Goal: Transaction & Acquisition: Purchase product/service

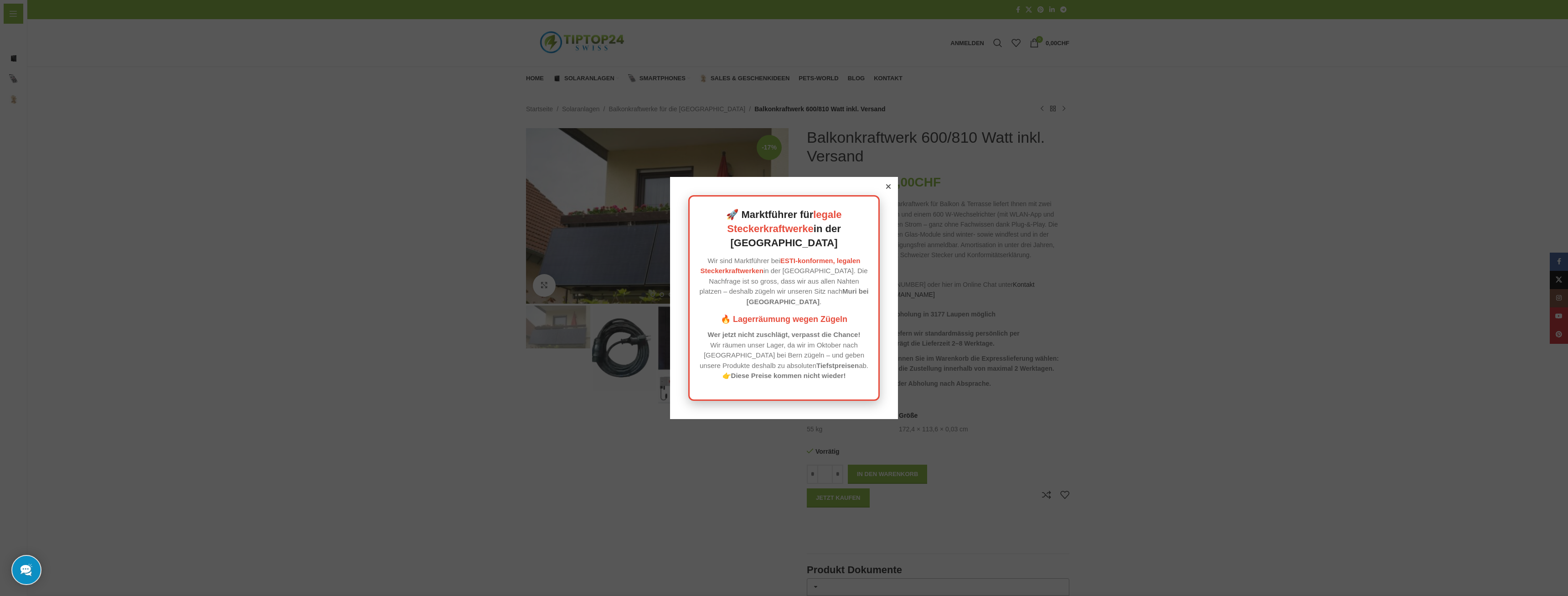
click at [890, 189] on icon at bounding box center [888, 186] width 4 height 4
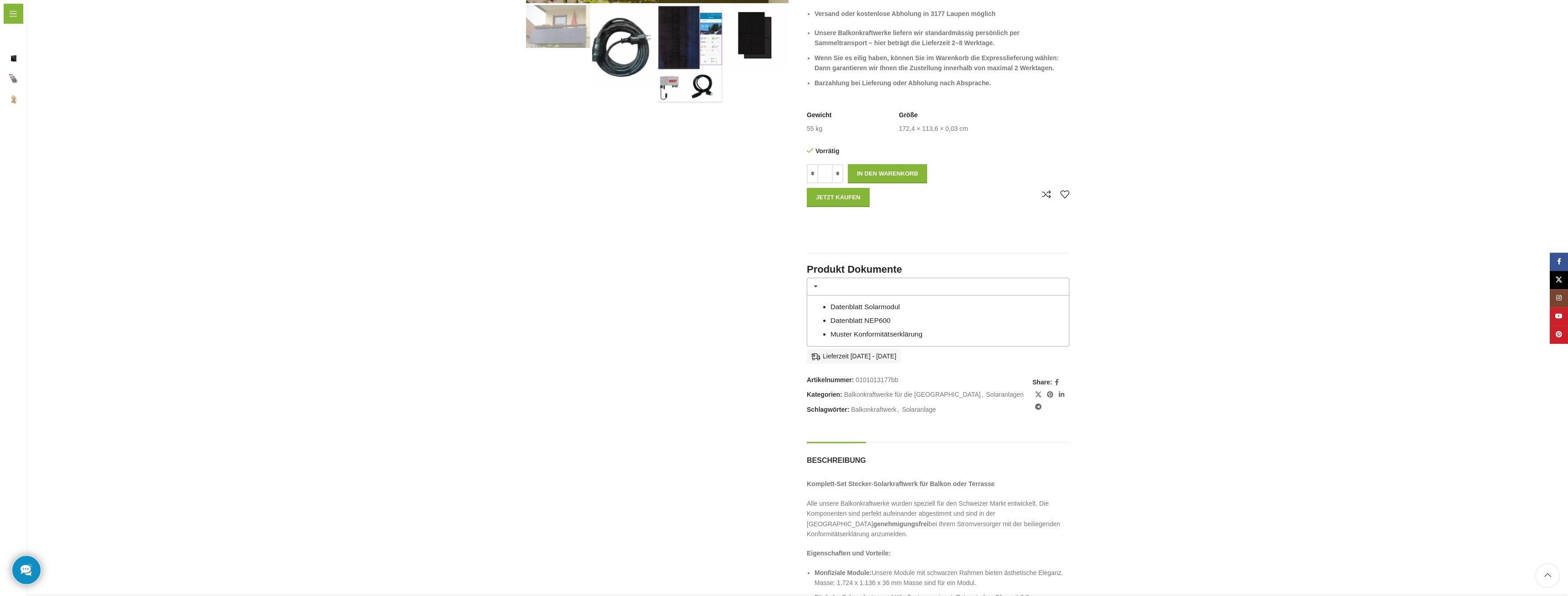
scroll to position [326, 0]
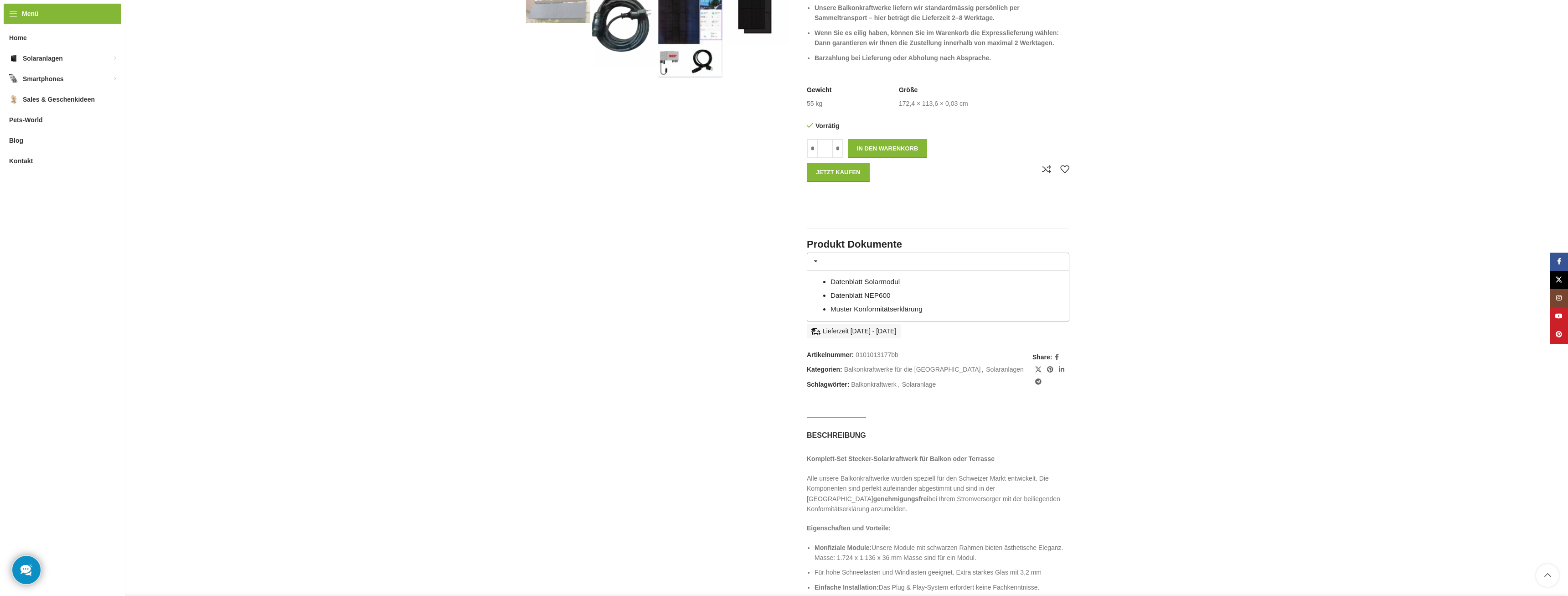
click at [888, 310] on link "Muster Konformitätserklärung" at bounding box center [876, 309] width 92 height 8
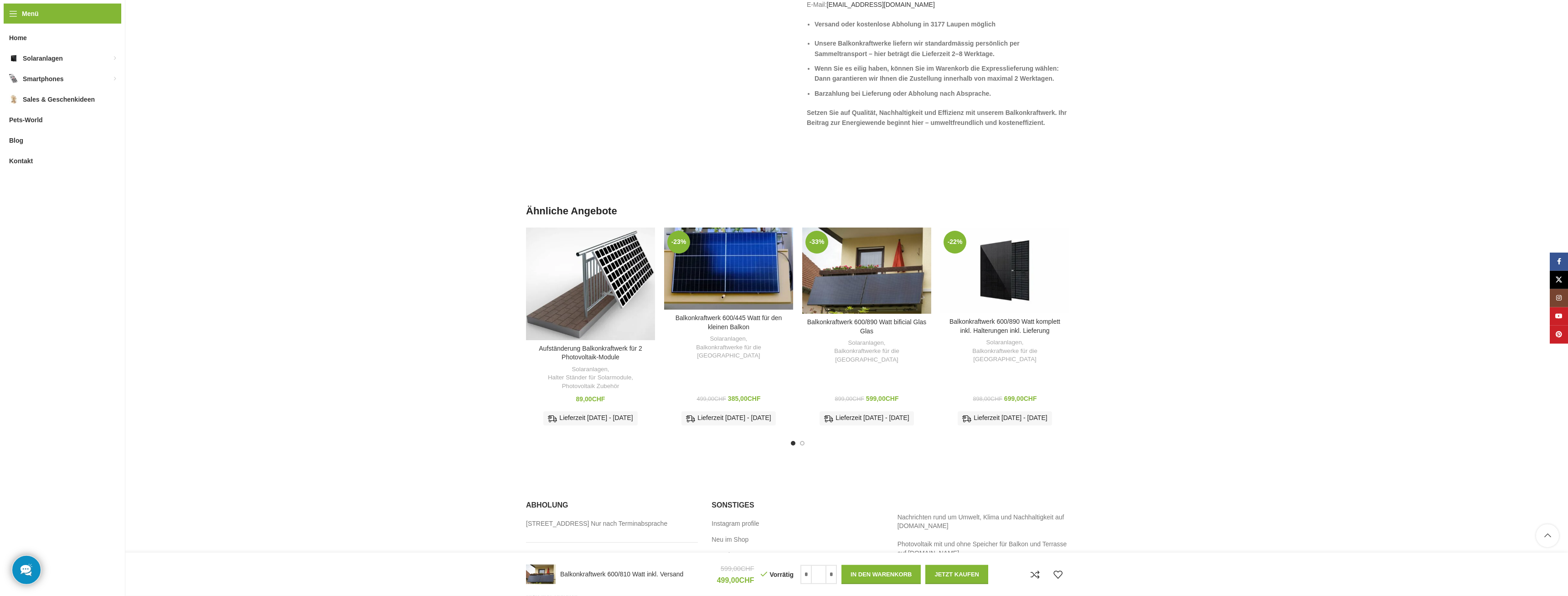
scroll to position [1166, 0]
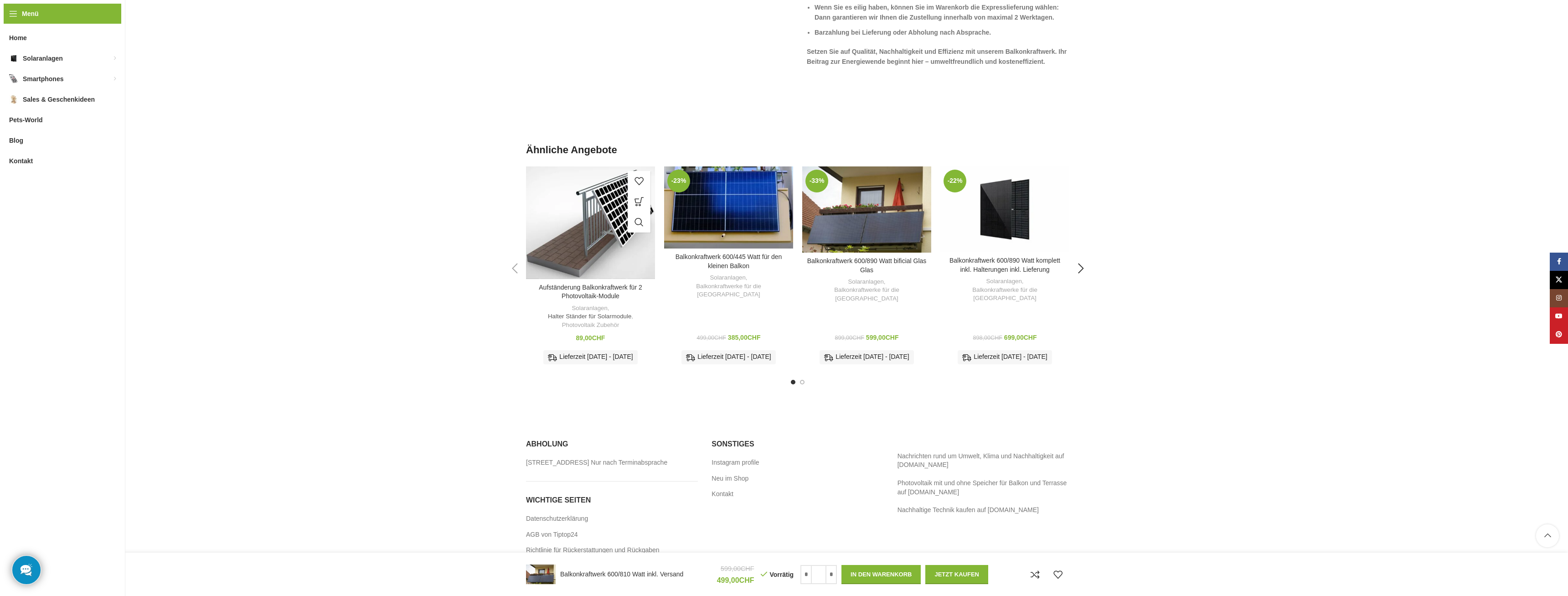
click at [589, 318] on link "Halter Ständer für Solarmodule" at bounding box center [589, 317] width 83 height 9
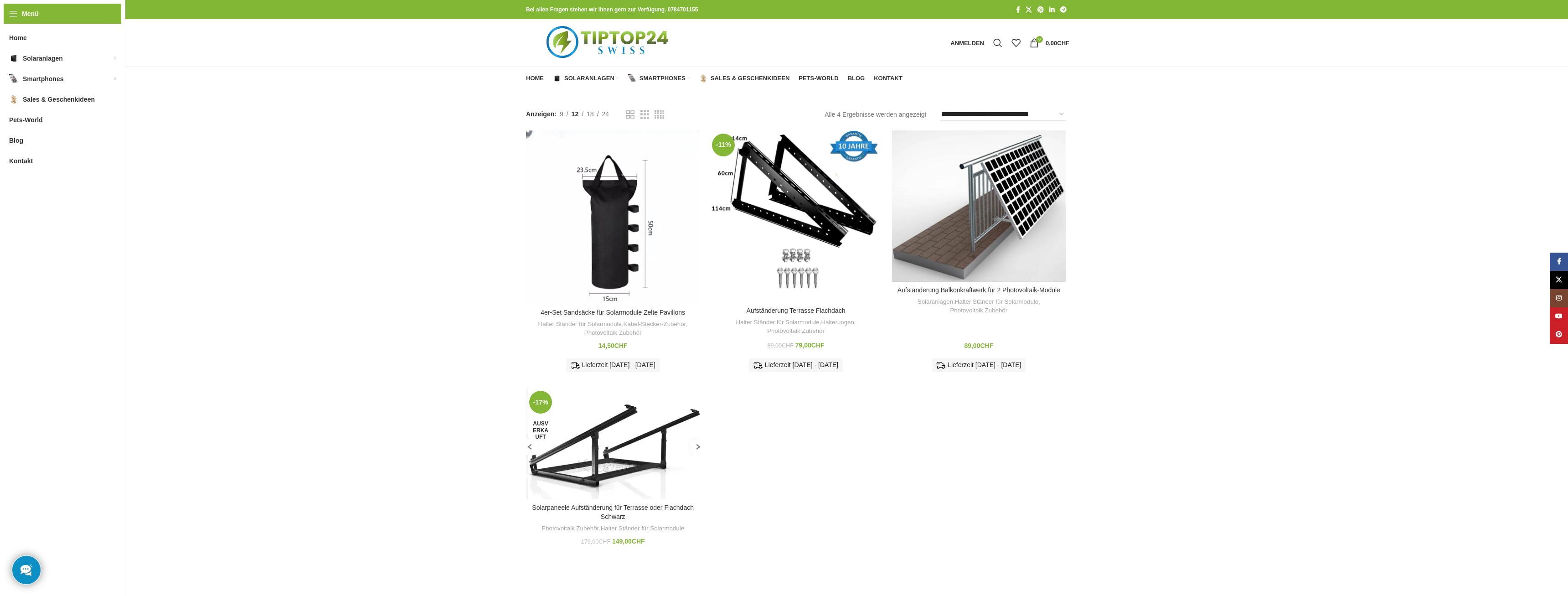
click at [995, 393] on div "Solarpanel-Balkonkraftwerk Halterung Mit diesem Set bieten wir Ihnen robuste un…" at bounding box center [978, 402] width 163 height 51
click at [978, 402] on link "Lesen Sie die Beschreibung" at bounding box center [979, 403] width 164 height 10
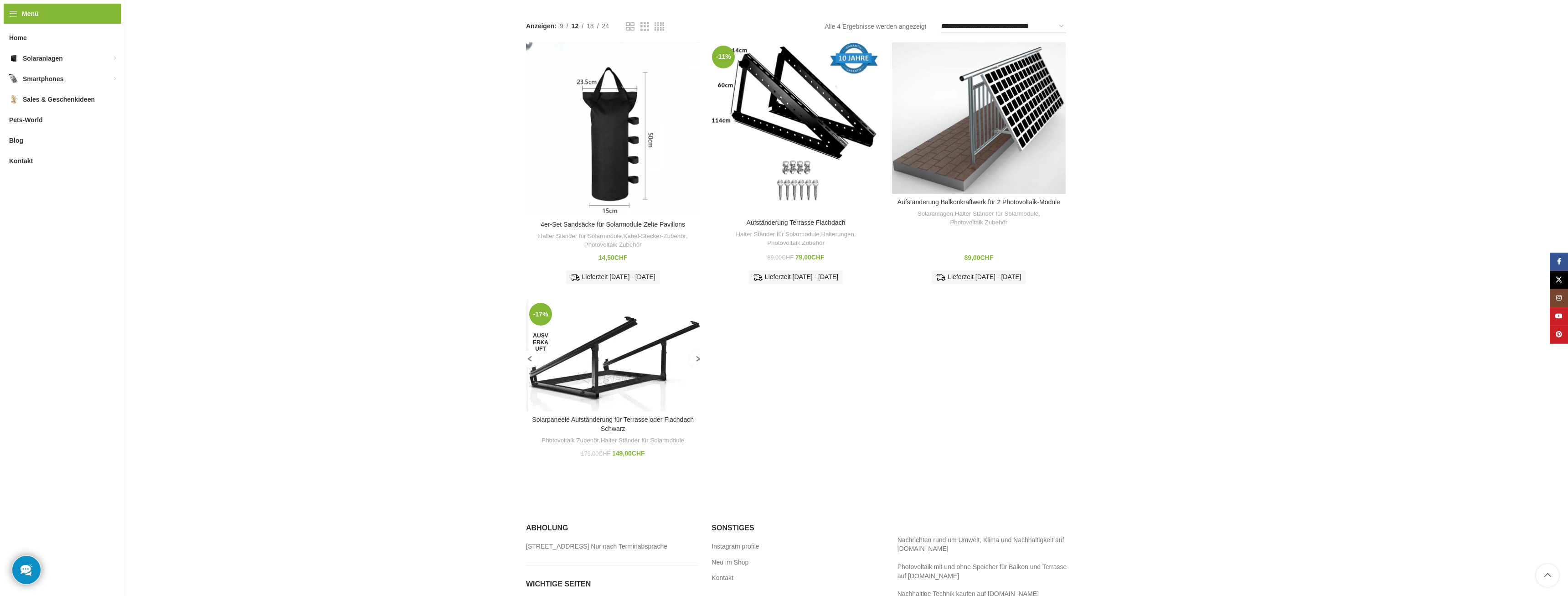
scroll to position [81, 0]
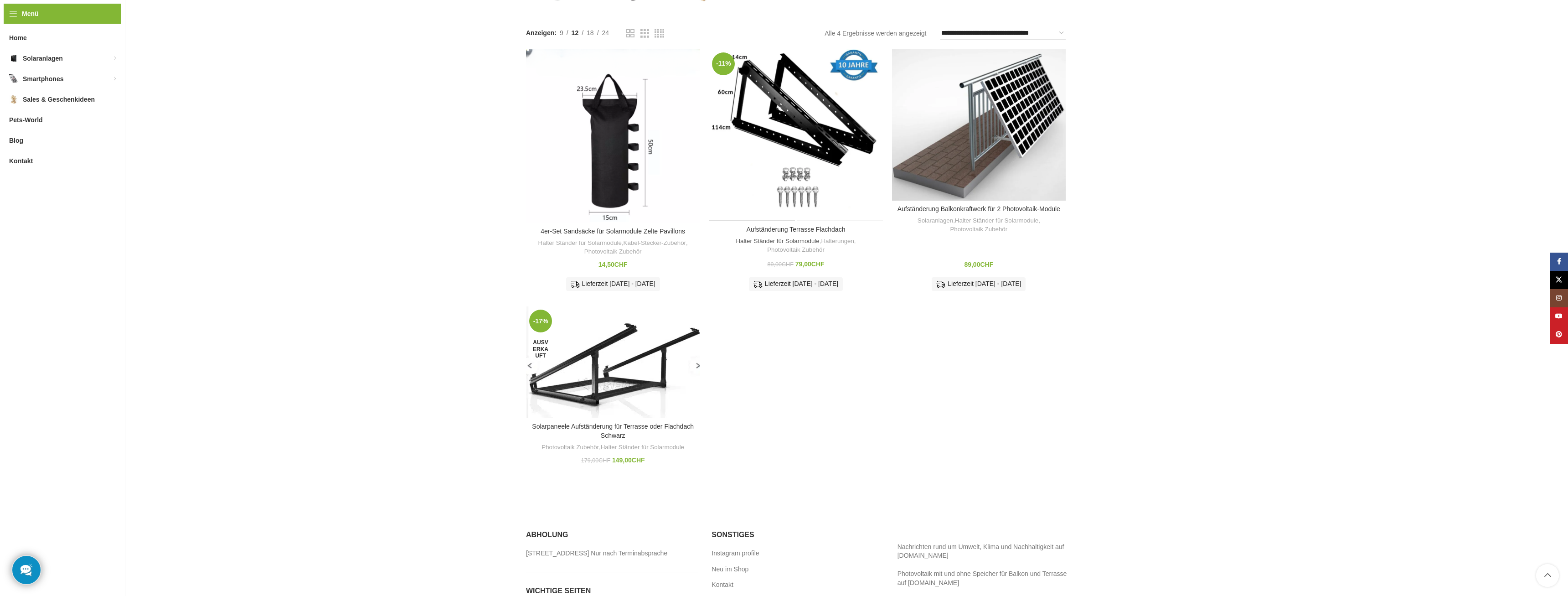
click at [798, 239] on link "Halter Ständer für Solarmodule" at bounding box center [777, 241] width 83 height 9
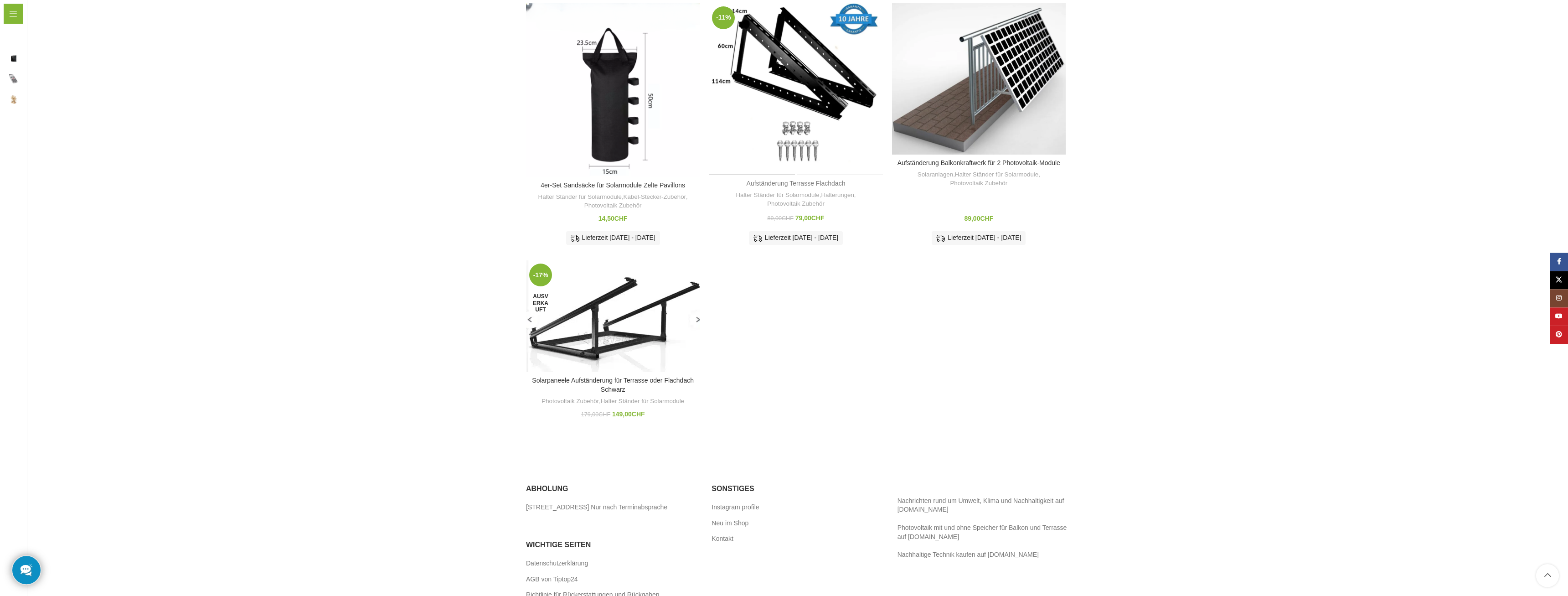
scroll to position [139, 0]
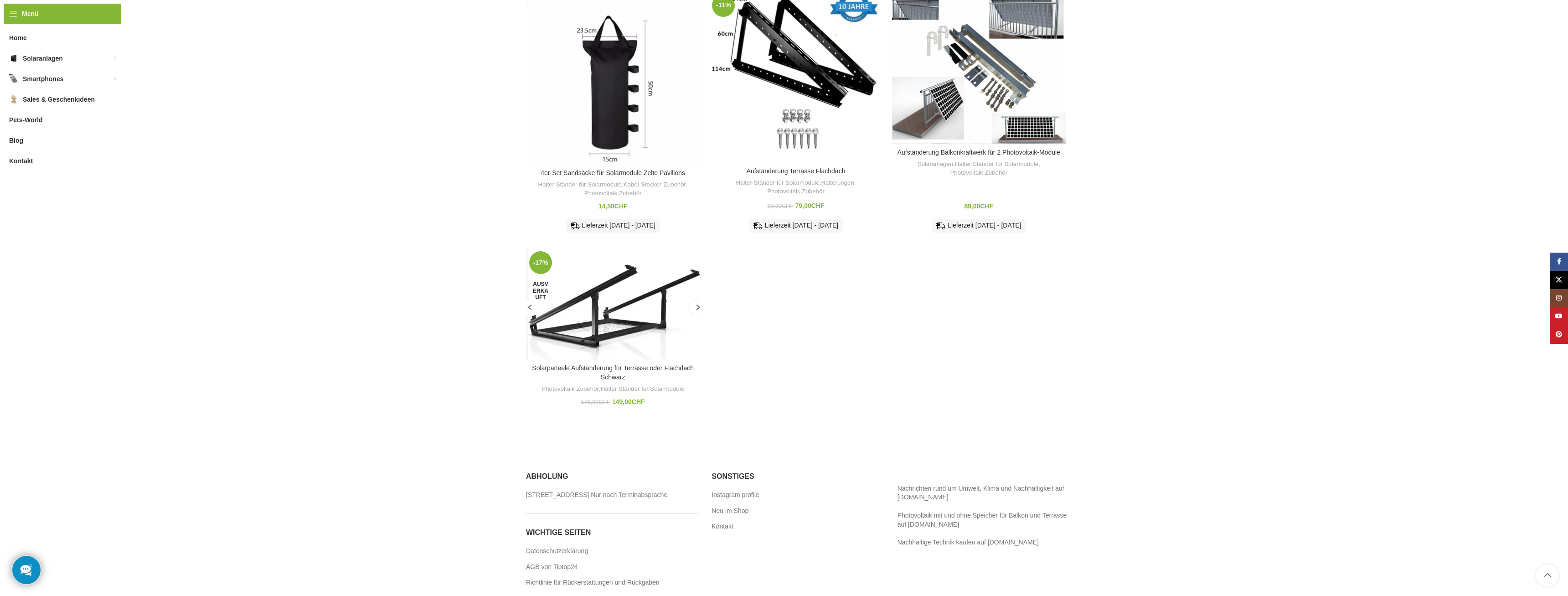
click at [931, 52] on div "Aufständerung Balkonkraftwerk für 2 Photovoltaik-Module" at bounding box center [939, 68] width 19 height 153
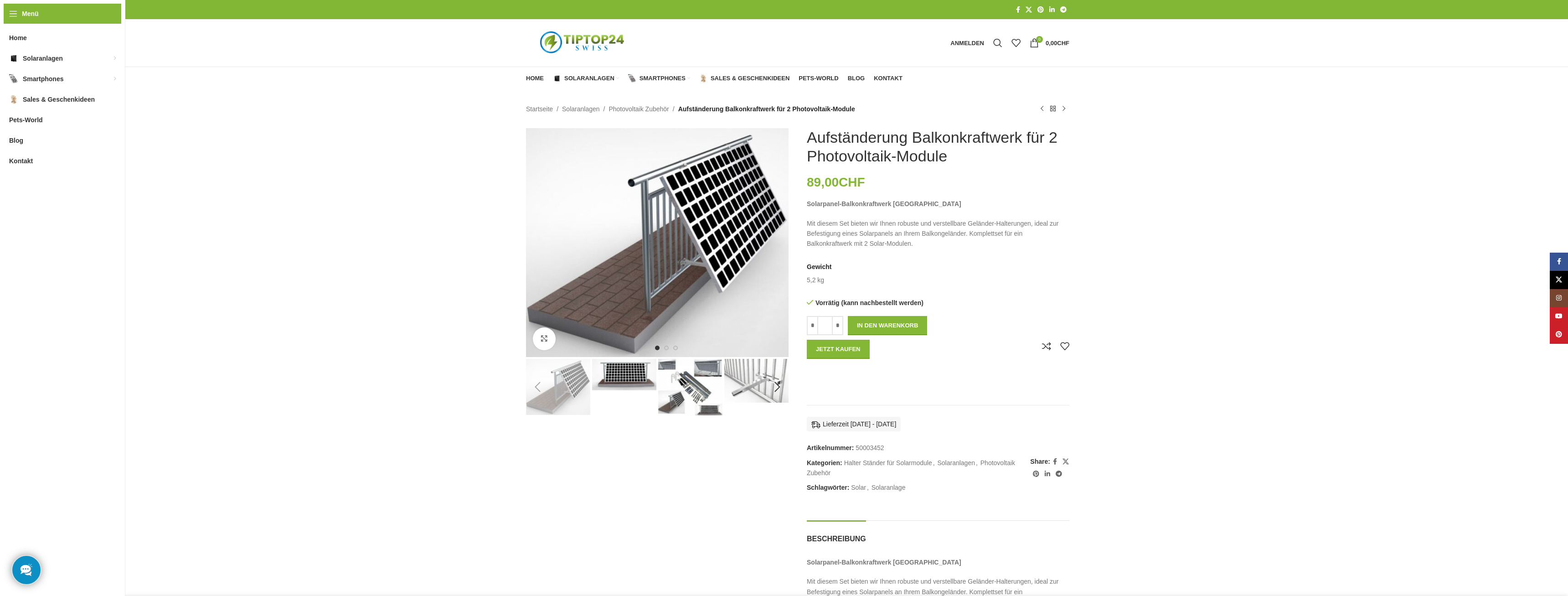
click at [702, 385] on img "3 / 9" at bounding box center [690, 387] width 65 height 57
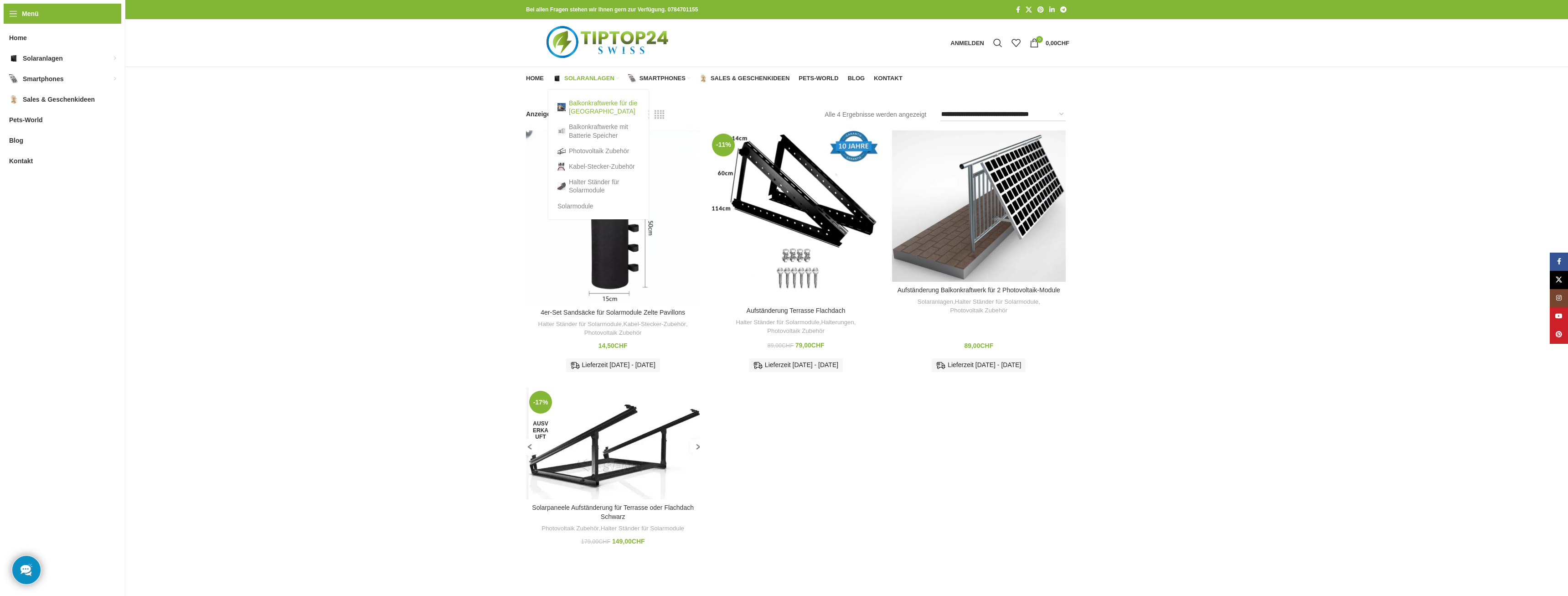
click at [583, 108] on link "Balkonkraftwerke für die [GEOGRAPHIC_DATA]" at bounding box center [598, 107] width 82 height 24
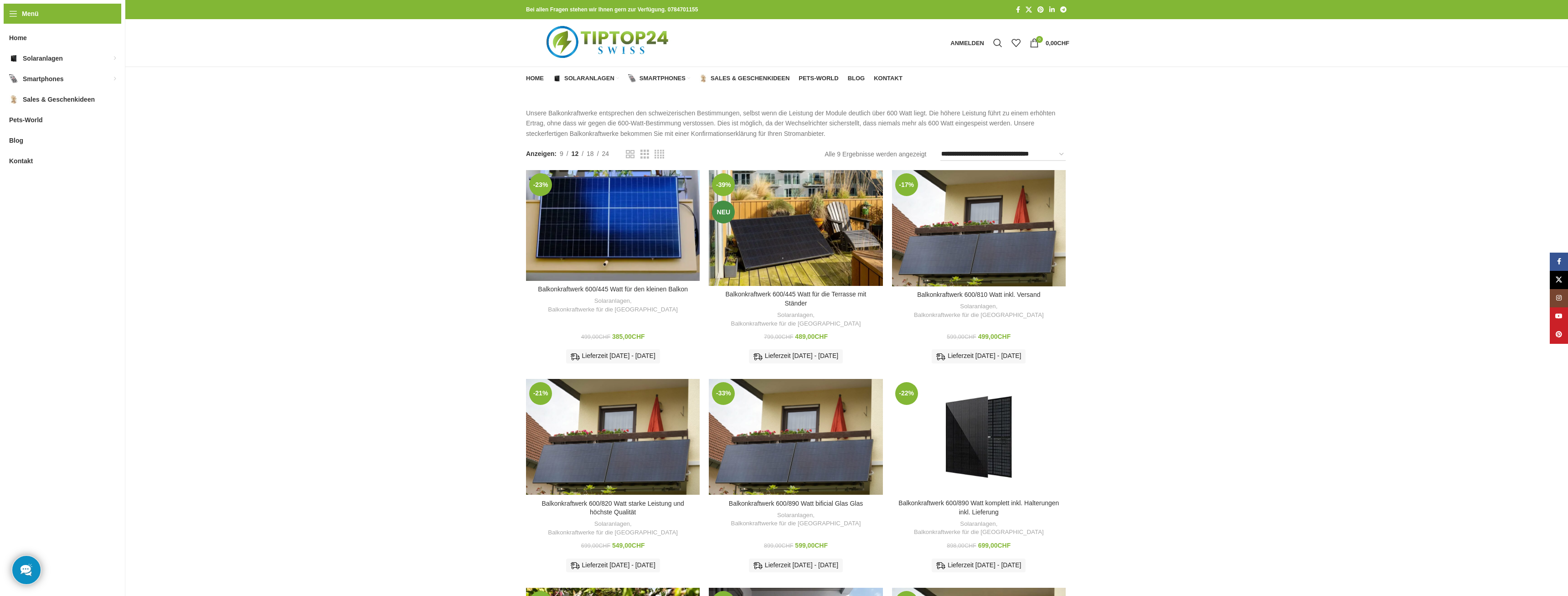
scroll to position [46, 0]
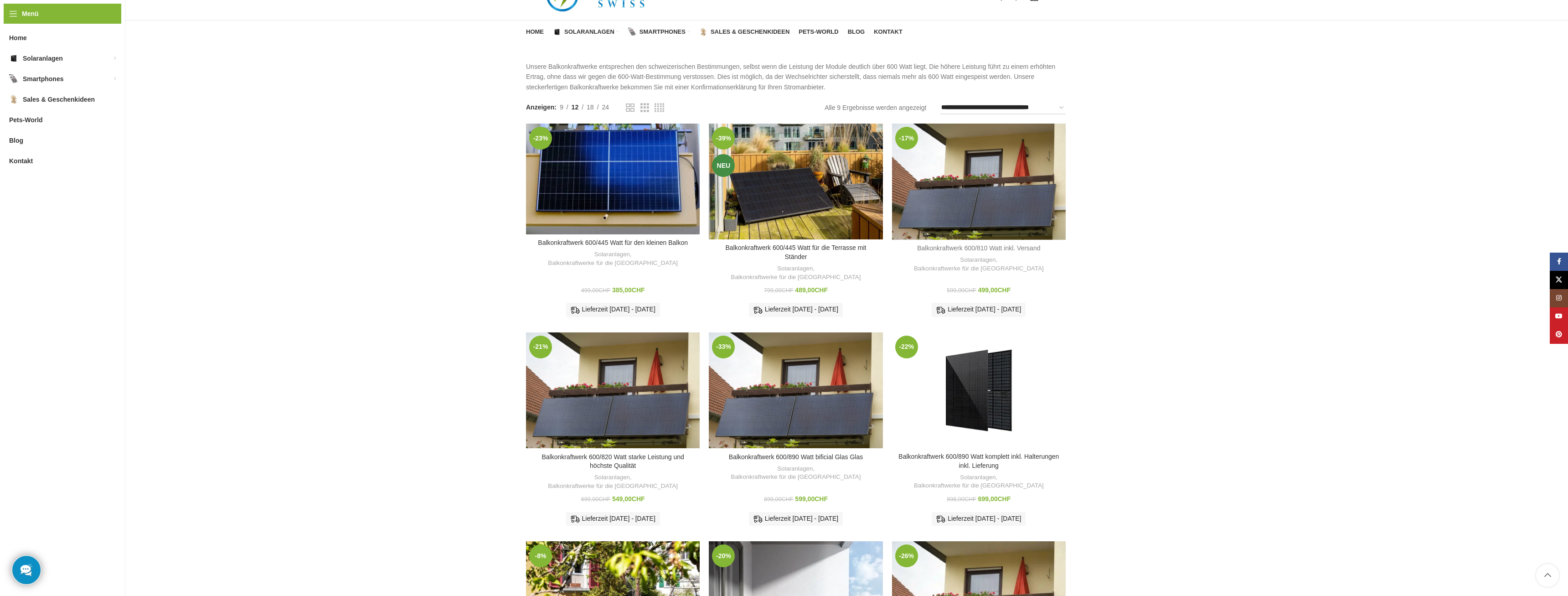
click at [969, 246] on link "Balkonkraftwerk 600/810 Watt inkl. Versand" at bounding box center [979, 248] width 123 height 7
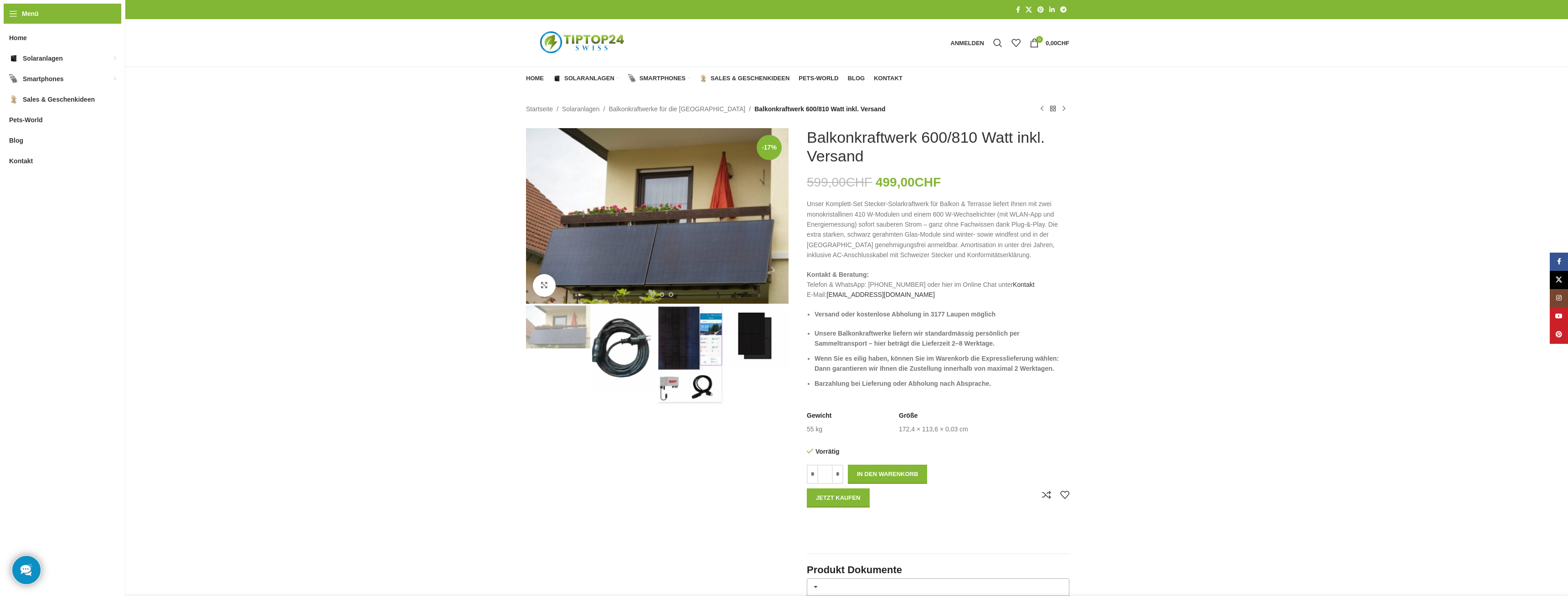
click at [671, 381] on img "3 / 4" at bounding box center [690, 354] width 65 height 98
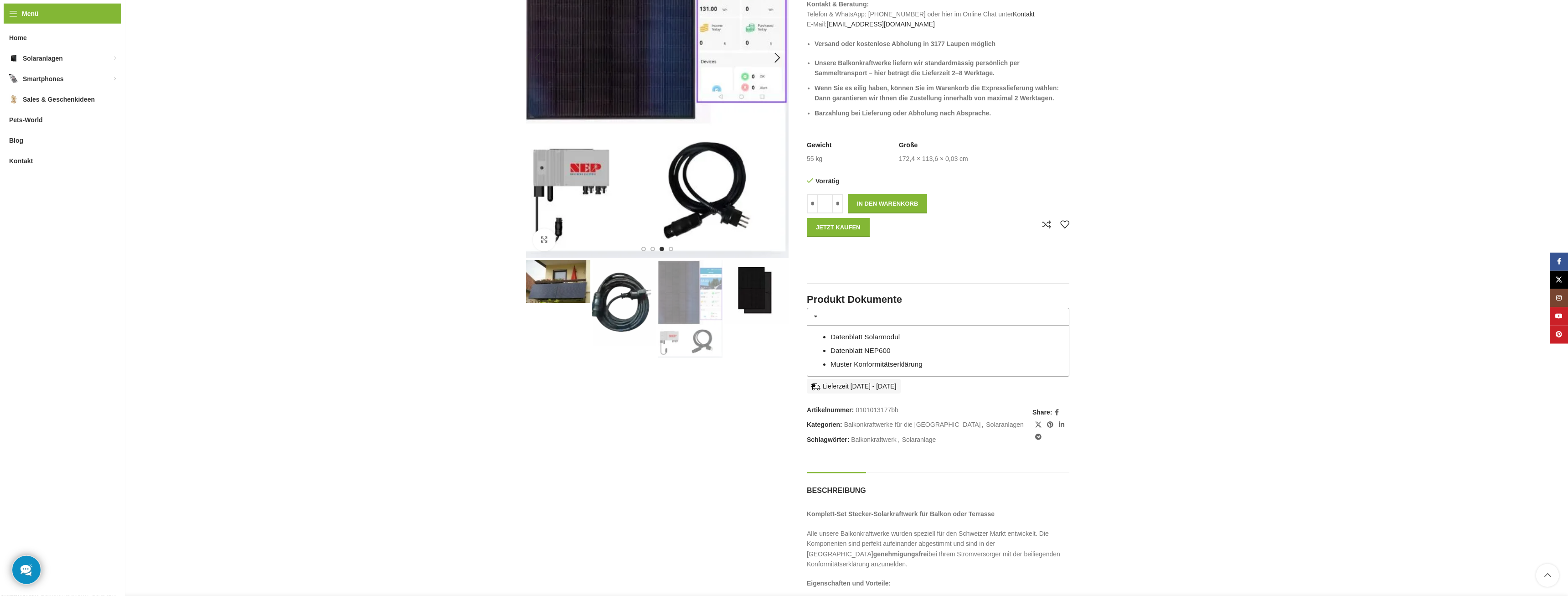
scroll to position [279, 0]
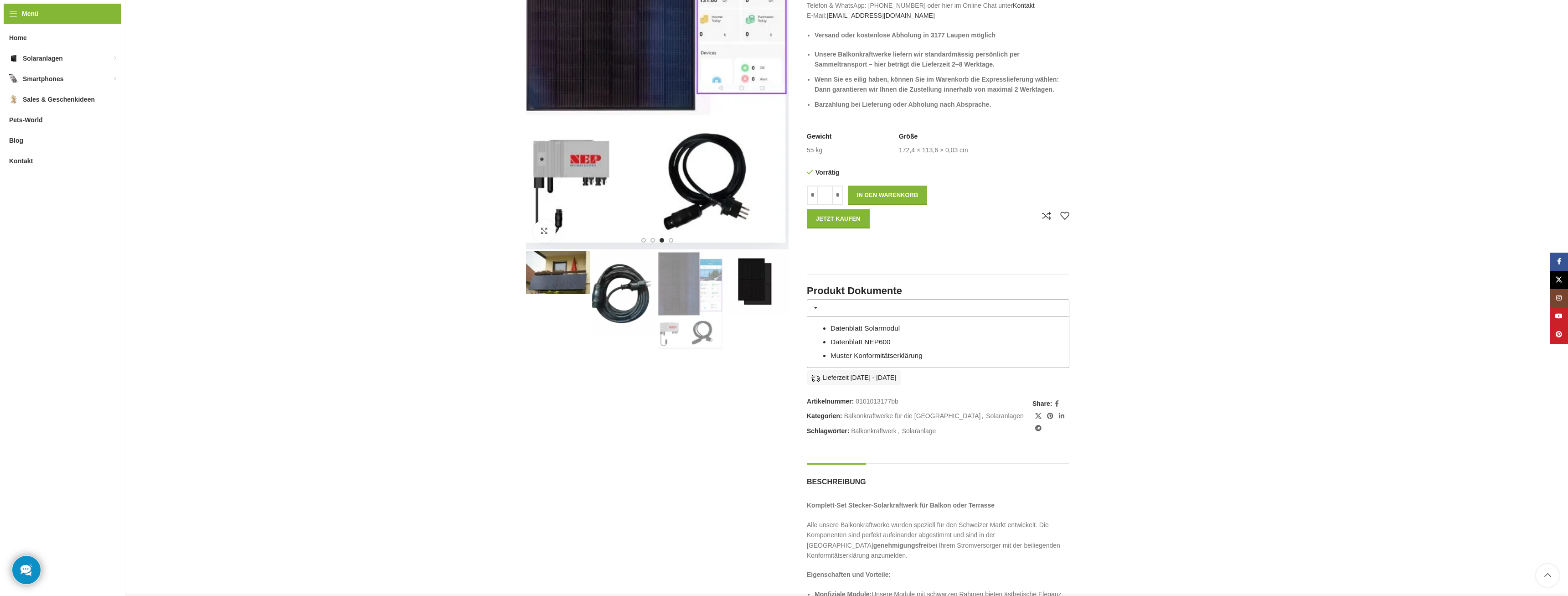
click at [561, 282] on img "1 / 4" at bounding box center [558, 273] width 65 height 43
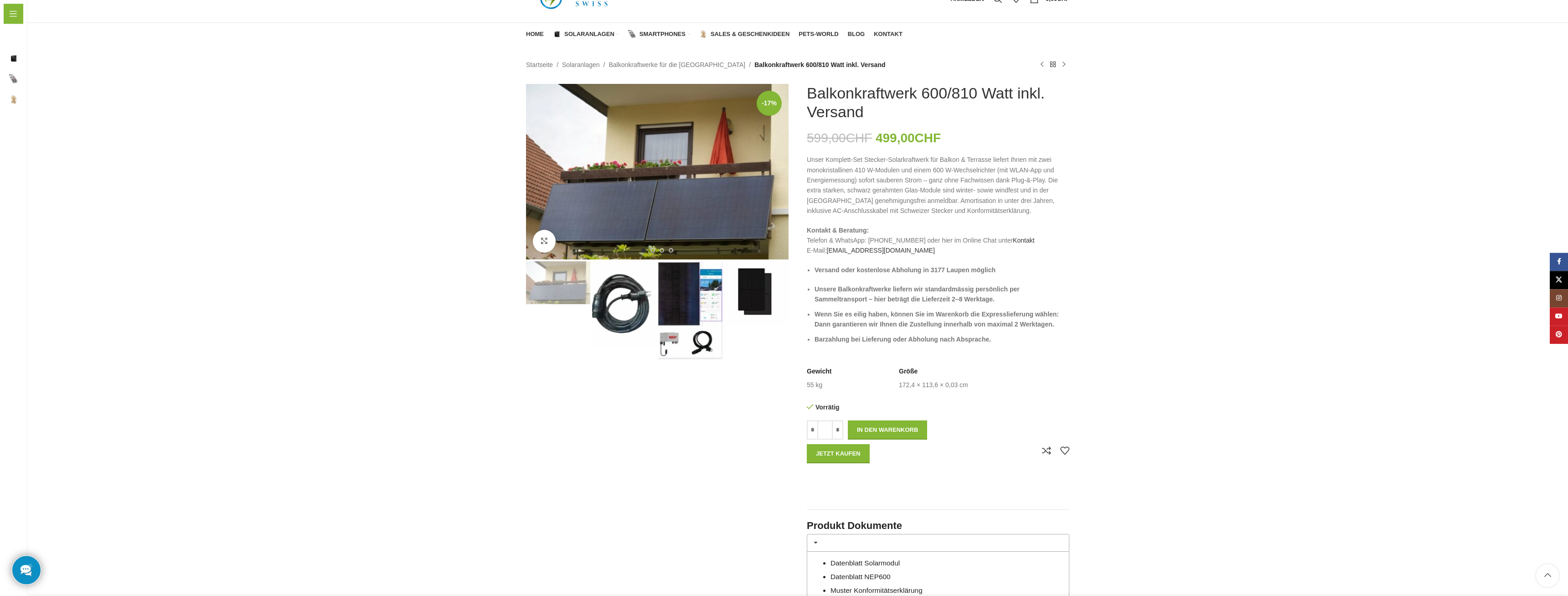
scroll to position [0, 0]
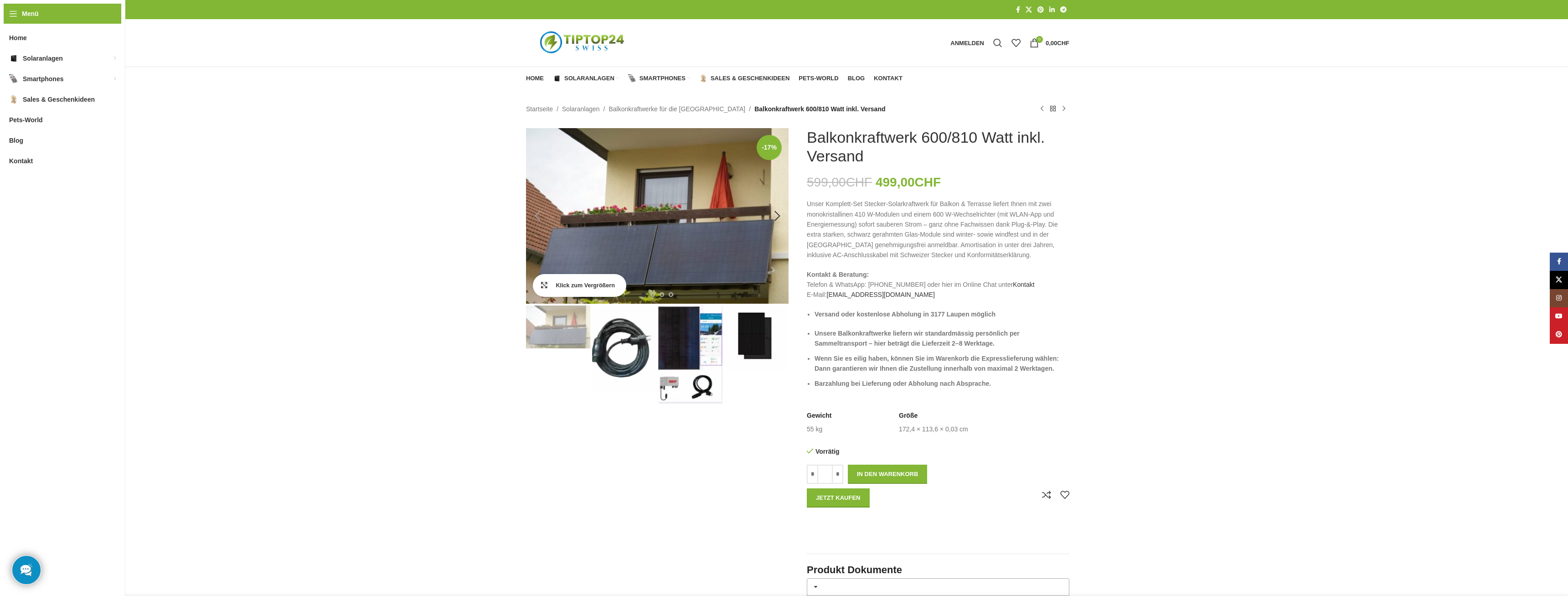
click at [541, 286] on link "Klick zum Vergrößern" at bounding box center [579, 285] width 94 height 23
click at [617, 341] on img "2 / 4" at bounding box center [625, 348] width 65 height 86
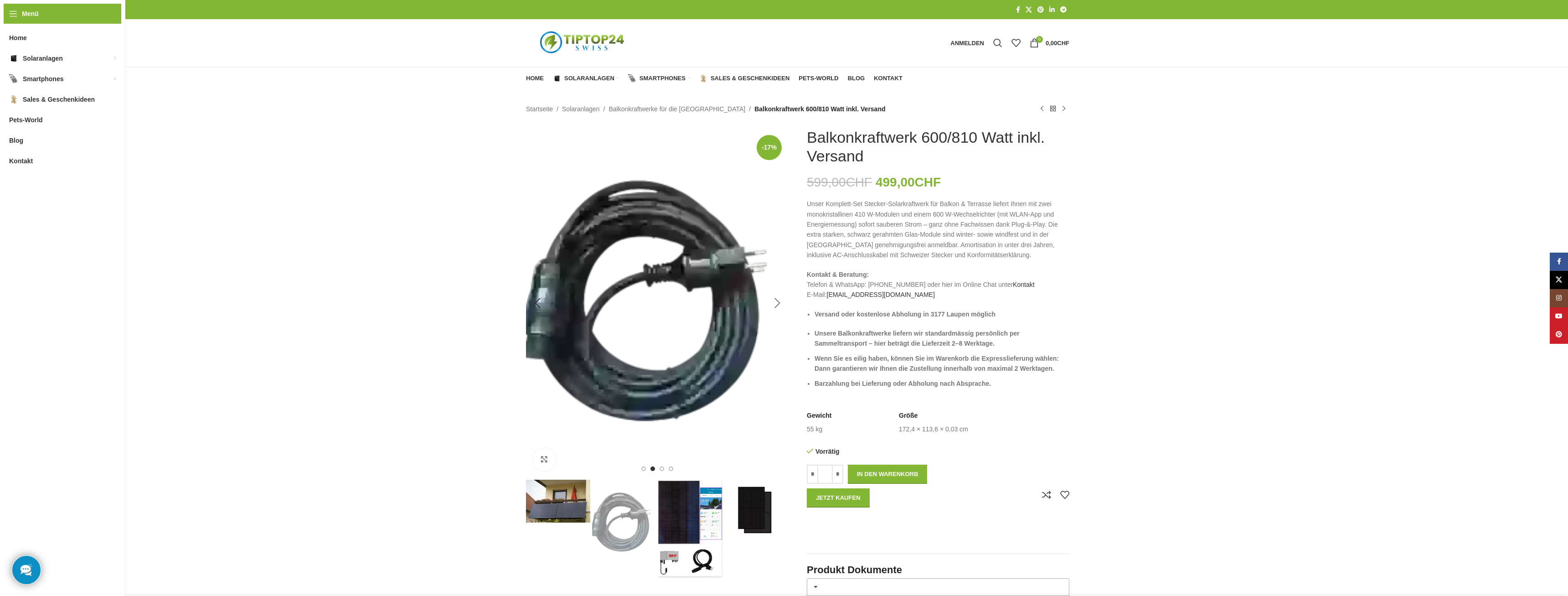
click at [777, 300] on div "Next slide" at bounding box center [777, 303] width 23 height 23
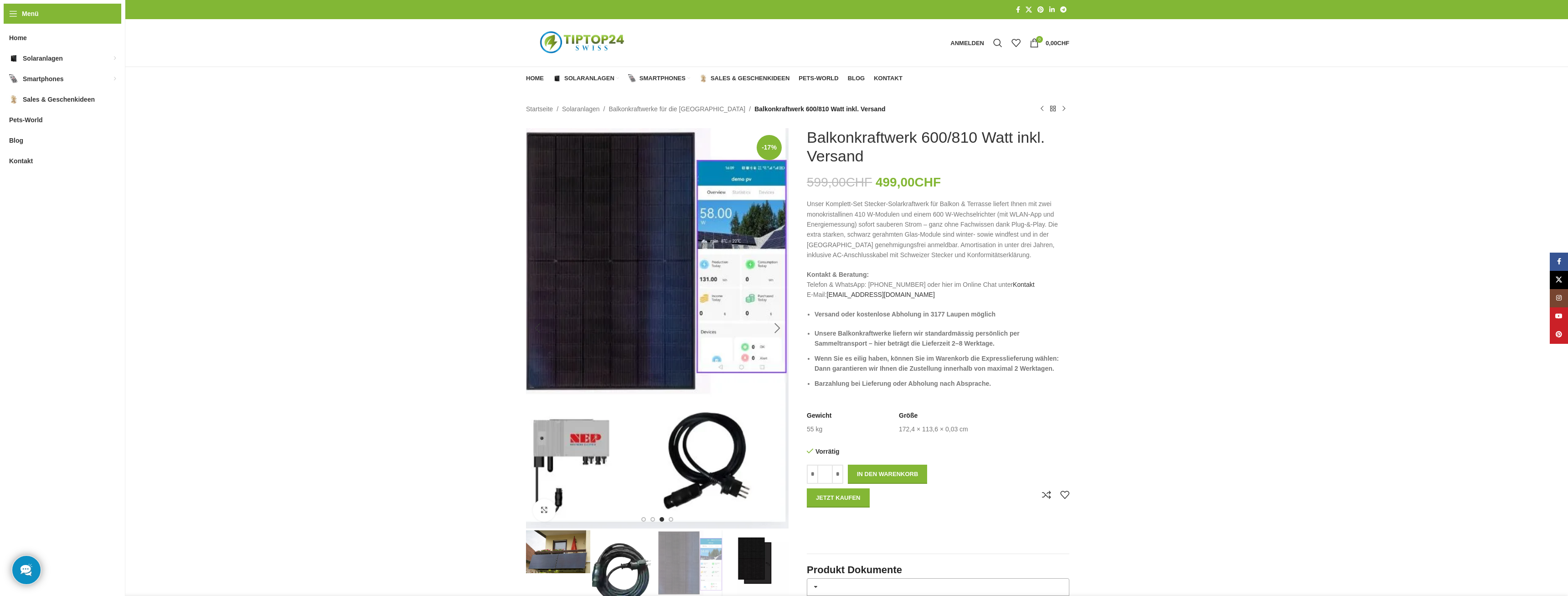
click at [774, 328] on div "Next slide" at bounding box center [777, 328] width 23 height 23
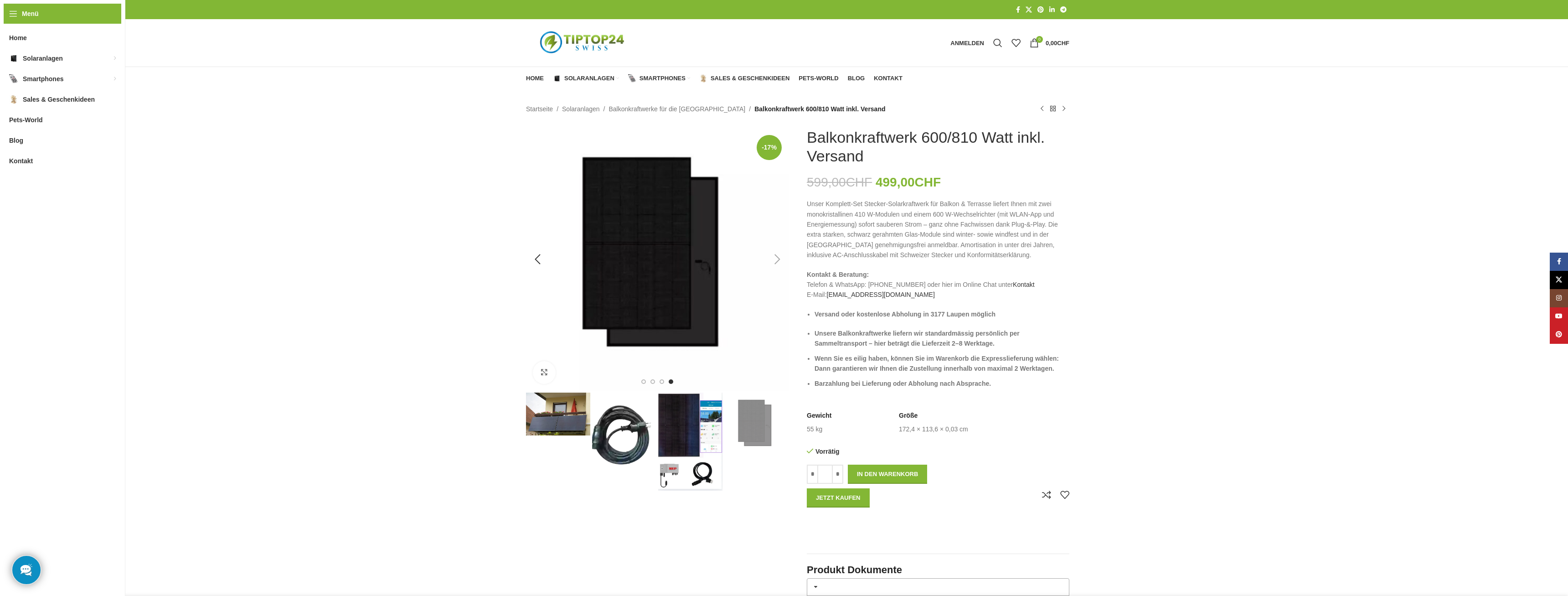
click at [772, 256] on div "Next slide" at bounding box center [777, 259] width 23 height 23
click at [778, 261] on div "Next slide" at bounding box center [777, 259] width 23 height 23
click at [539, 257] on div "Previous slide" at bounding box center [537, 259] width 23 height 23
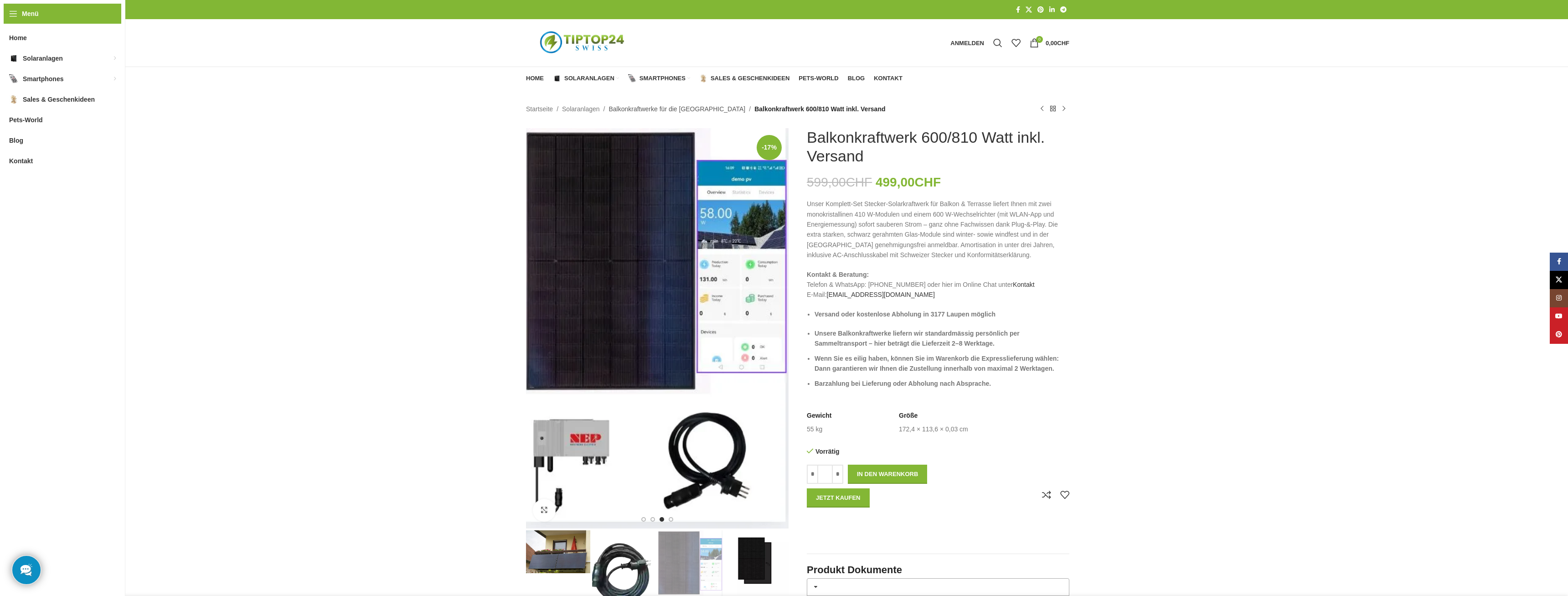
click at [623, 111] on link "Balkonkraftwerke für die [GEOGRAPHIC_DATA]" at bounding box center [677, 109] width 137 height 10
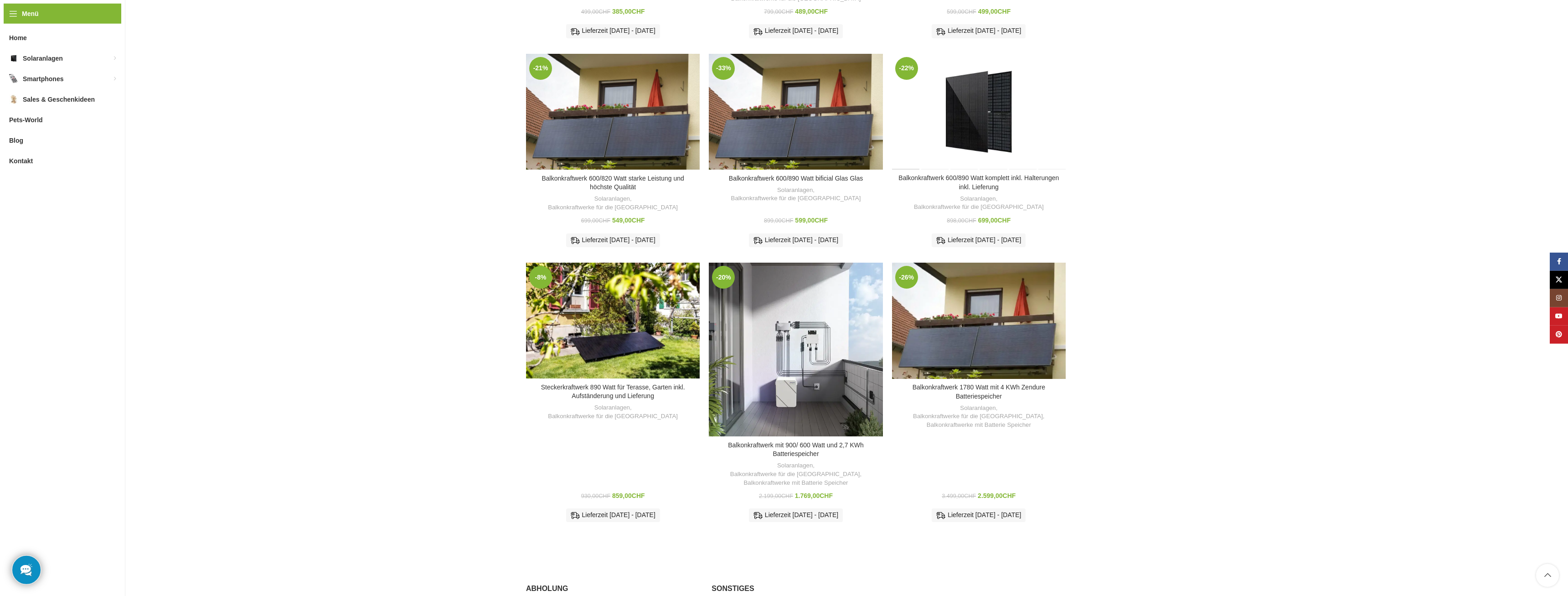
scroll to position [326, 0]
click at [979, 287] on link "In den Warenkorb" at bounding box center [979, 295] width 69 height 16
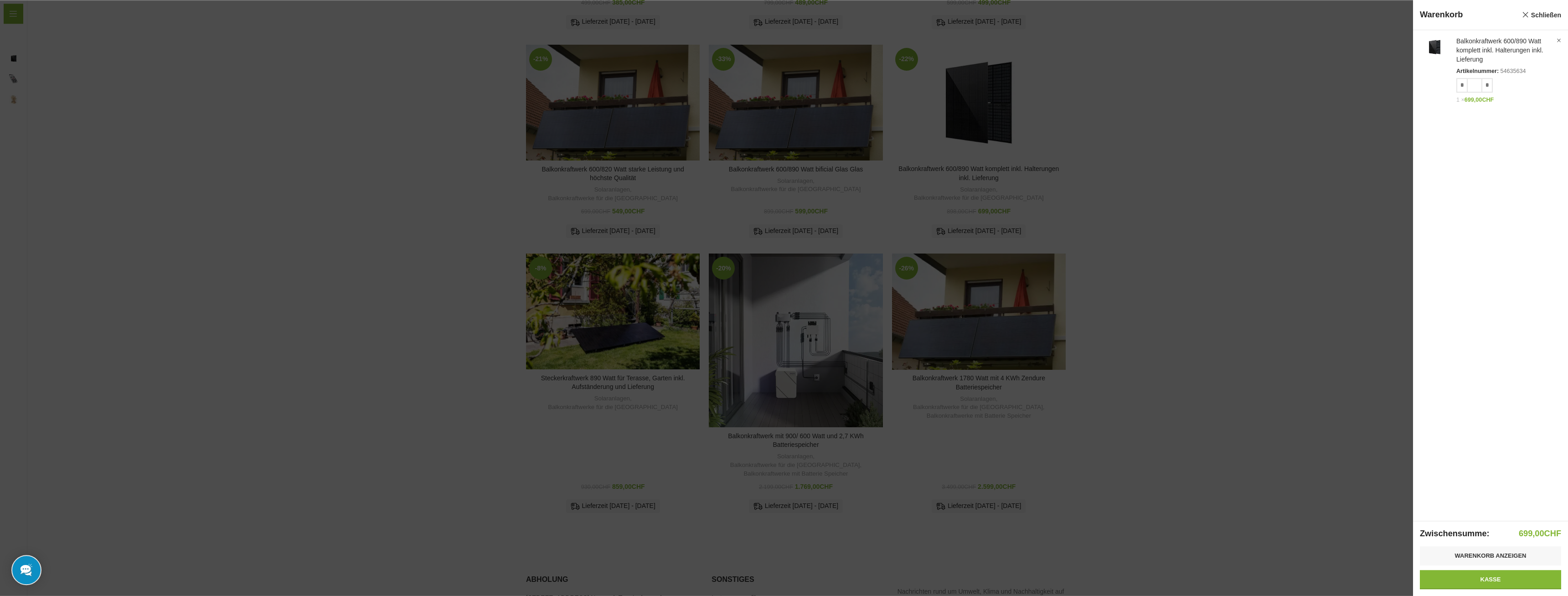
scroll to position [354, 0]
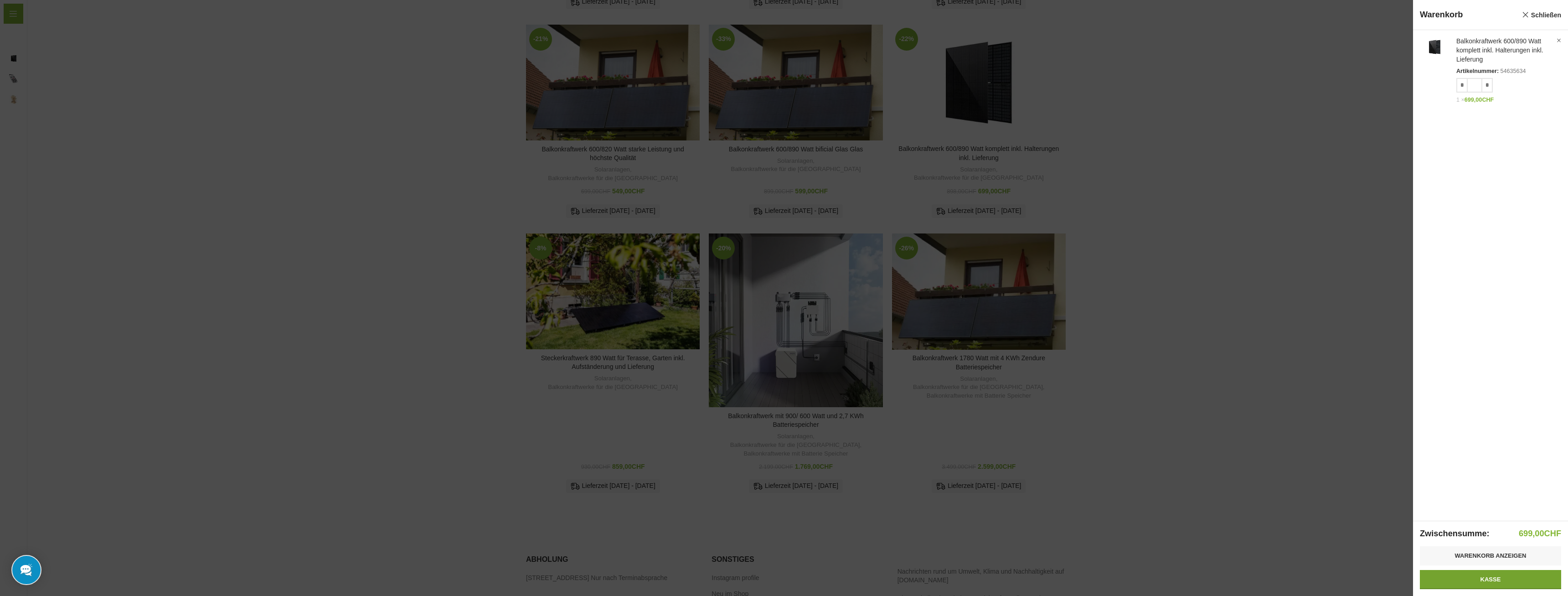
click at [1483, 580] on link "Kasse" at bounding box center [1491, 579] width 141 height 19
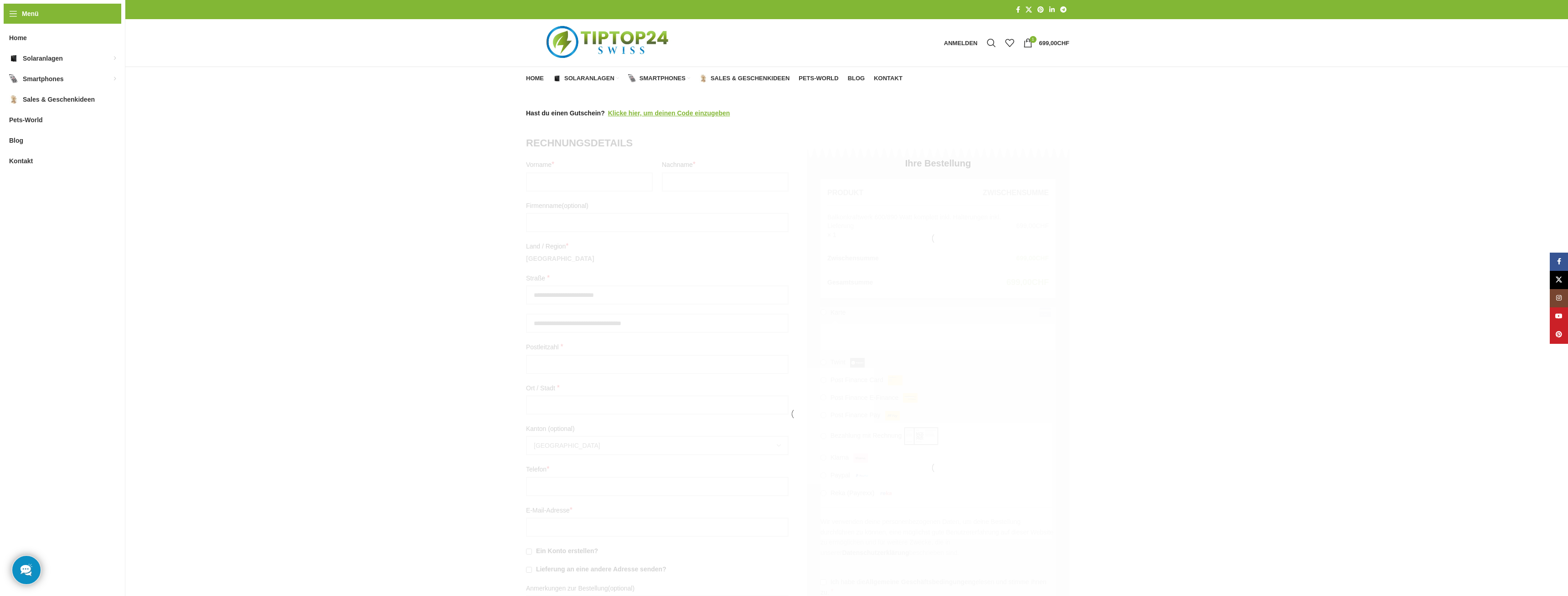
select select "**"
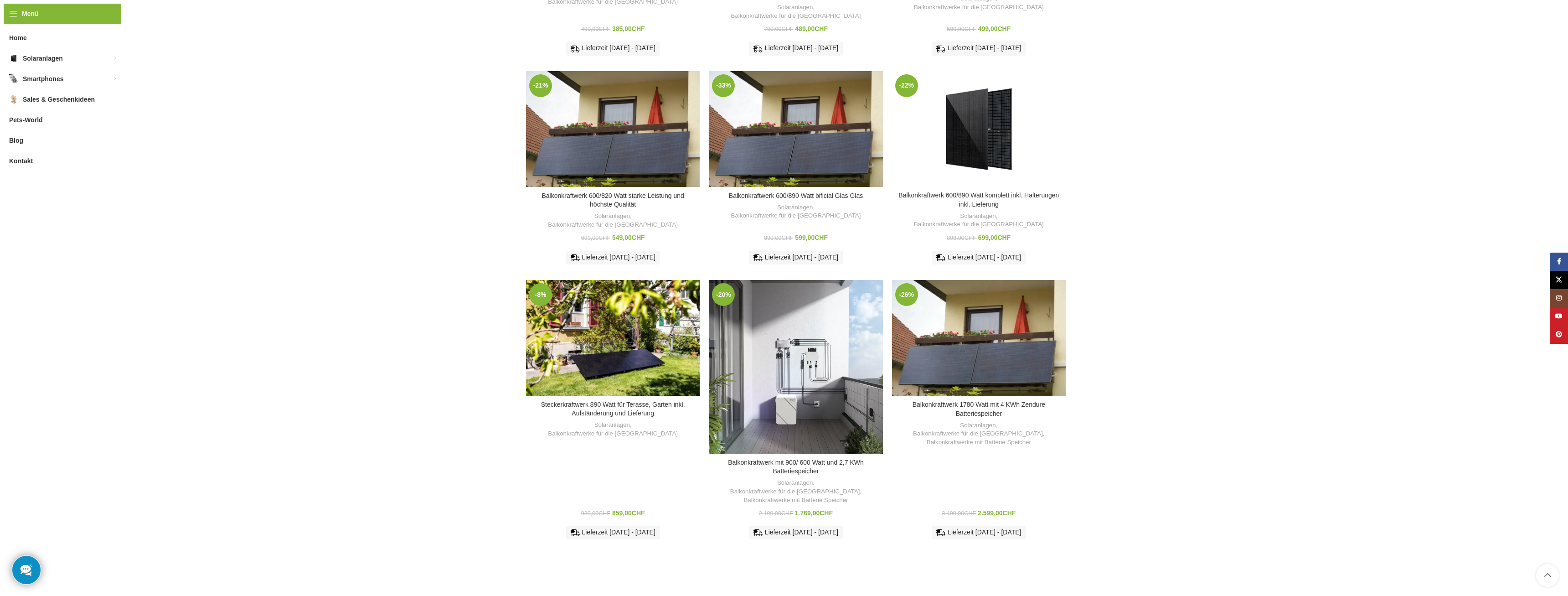
scroll to position [261, 0]
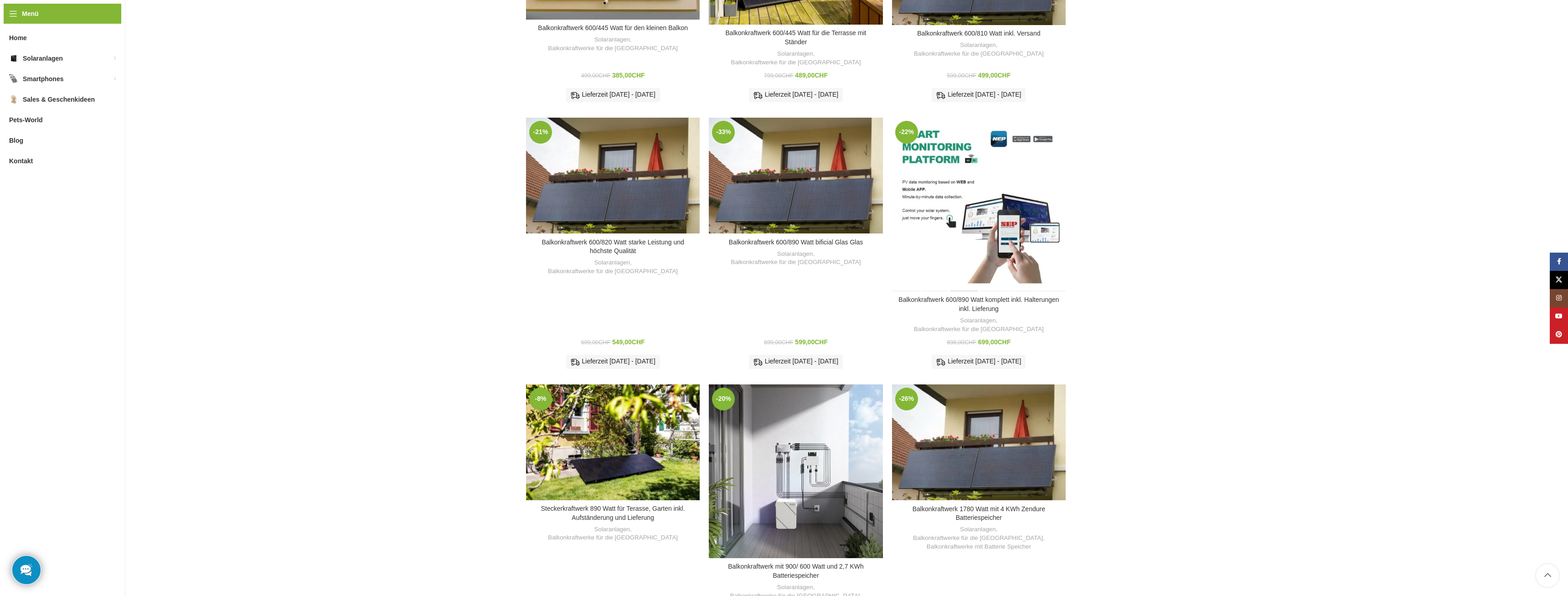
click at [956, 157] on div "Balkonkraftwerk 600/890 Watt komplett inkl. Halterungen inkl. Lieferung" at bounding box center [965, 204] width 29 height 174
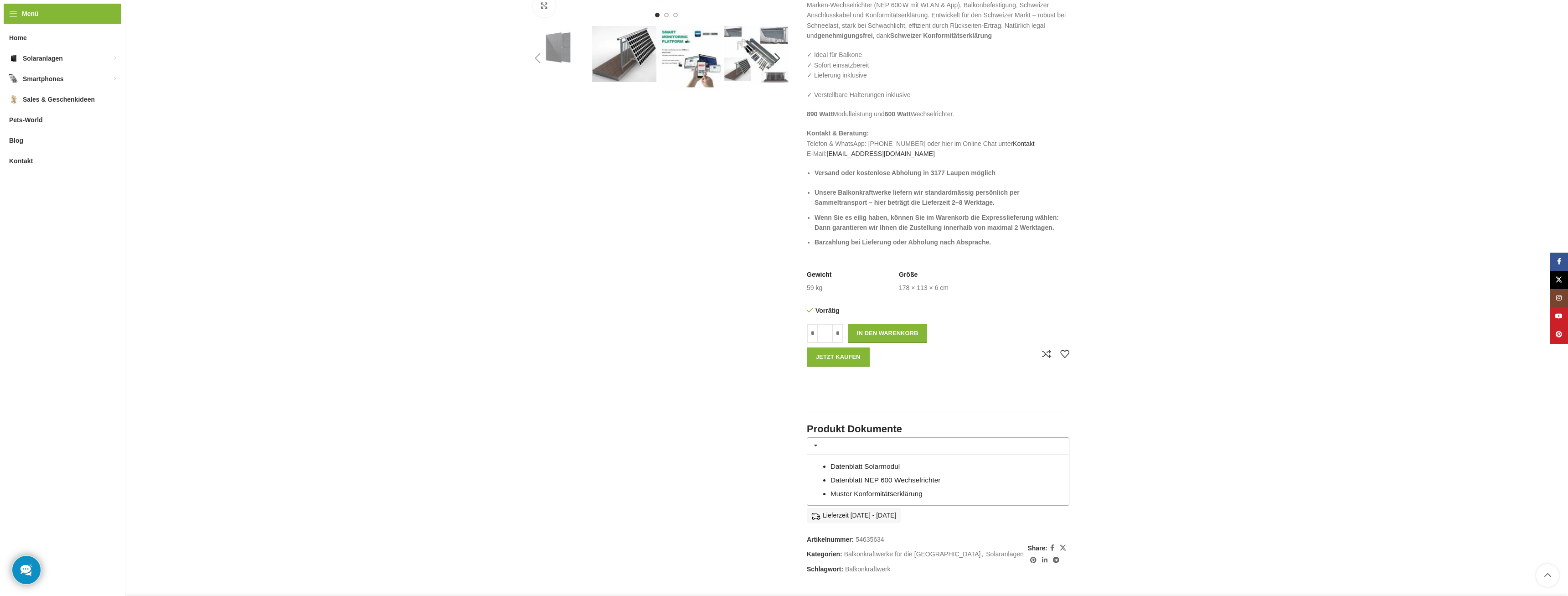
scroll to position [372, 0]
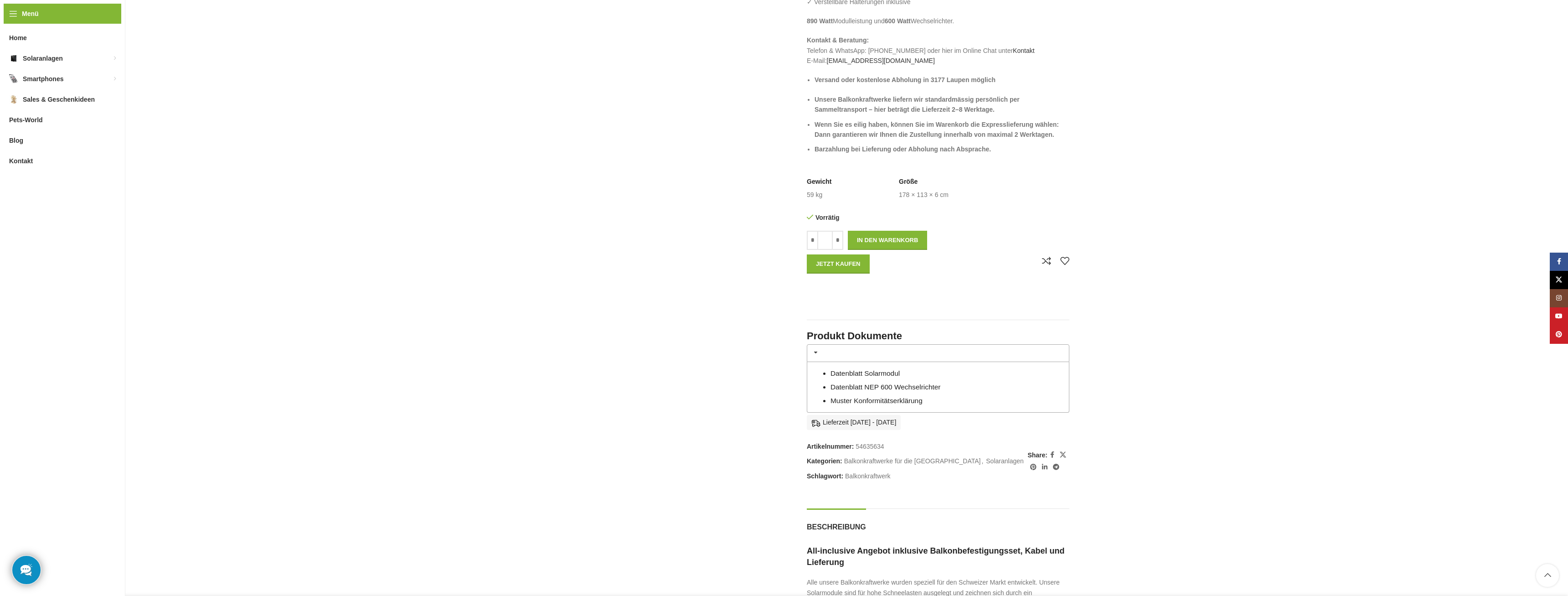
click at [879, 373] on link "Datenblatt Solarmodul" at bounding box center [865, 373] width 69 height 8
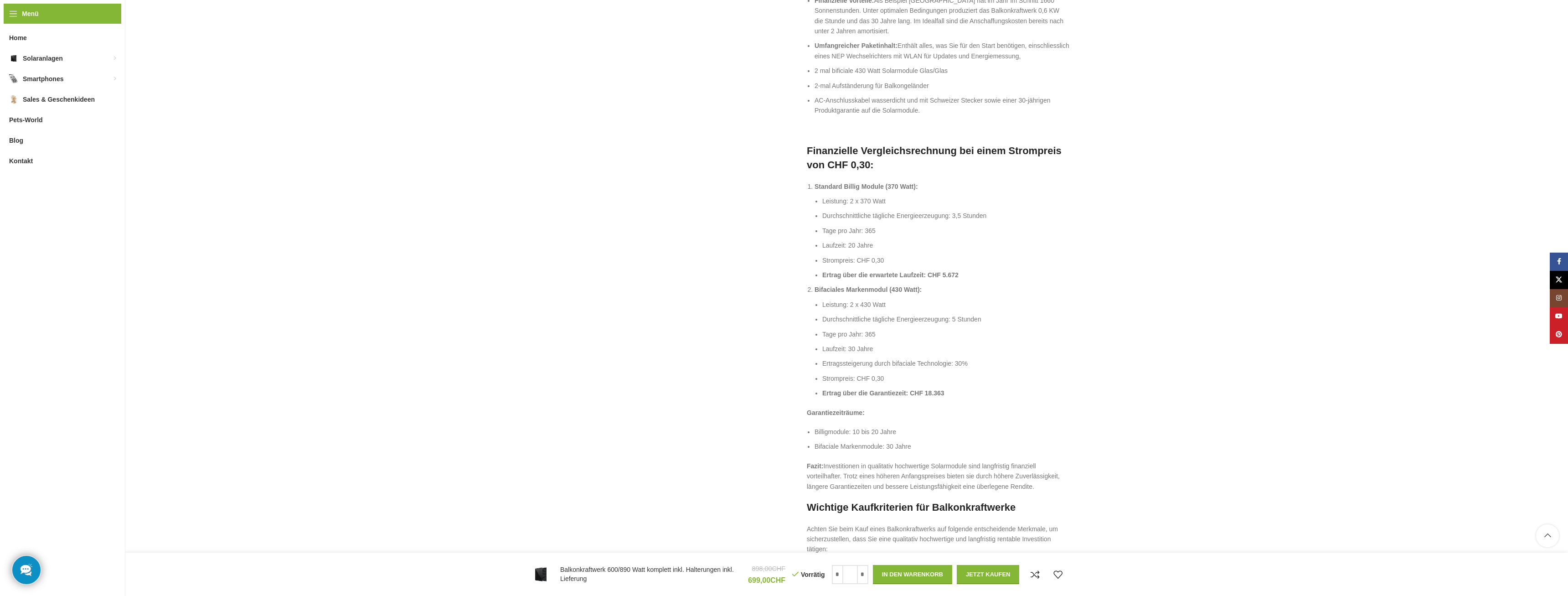
scroll to position [1302, 0]
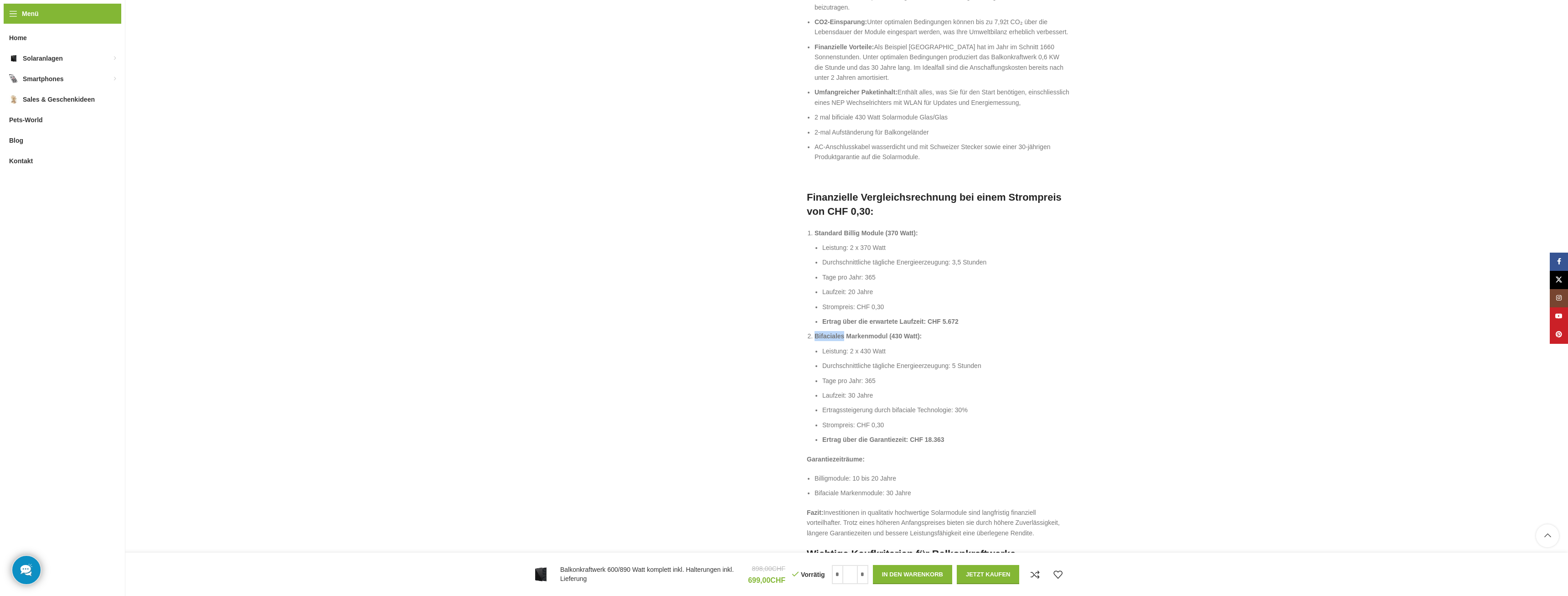
drag, startPoint x: 843, startPoint y: 337, endPoint x: 814, endPoint y: 339, distance: 29.1
click at [814, 339] on strong "Bifaciales Markenmodul (430 Watt):" at bounding box center [868, 336] width 107 height 7
copy strong "Bifaciales"
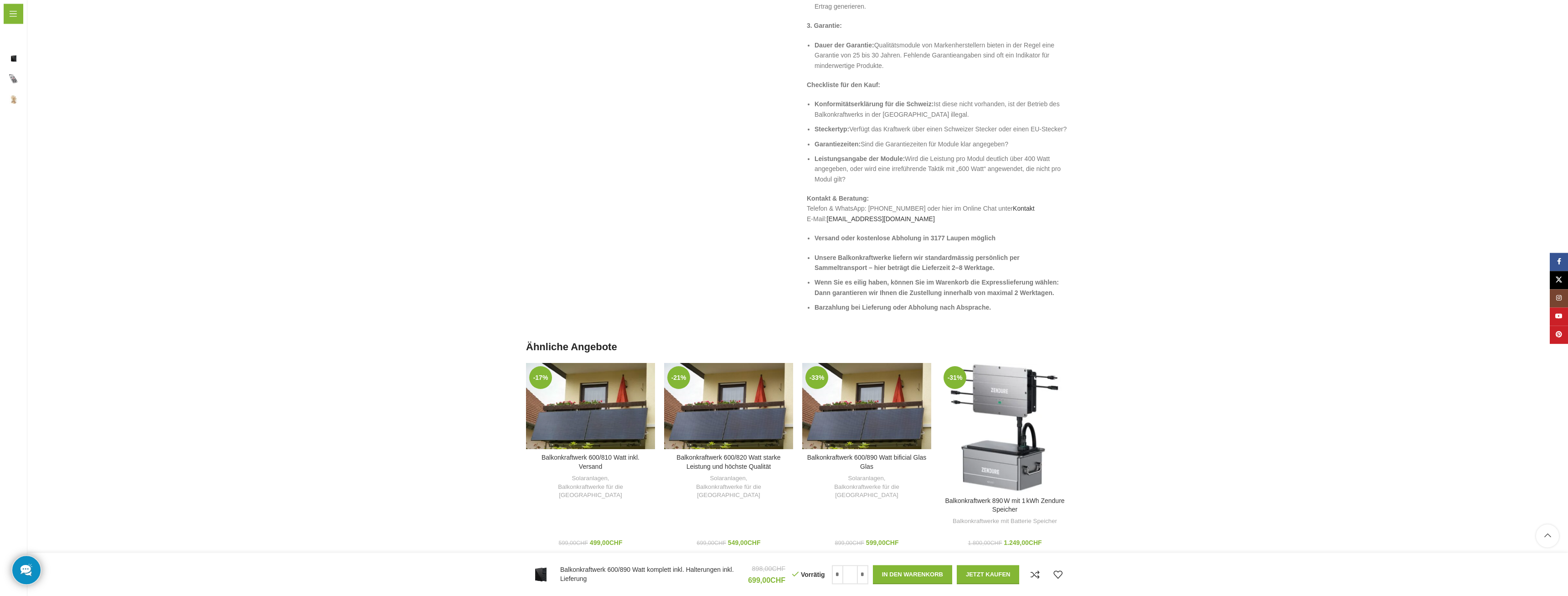
scroll to position [2046, 0]
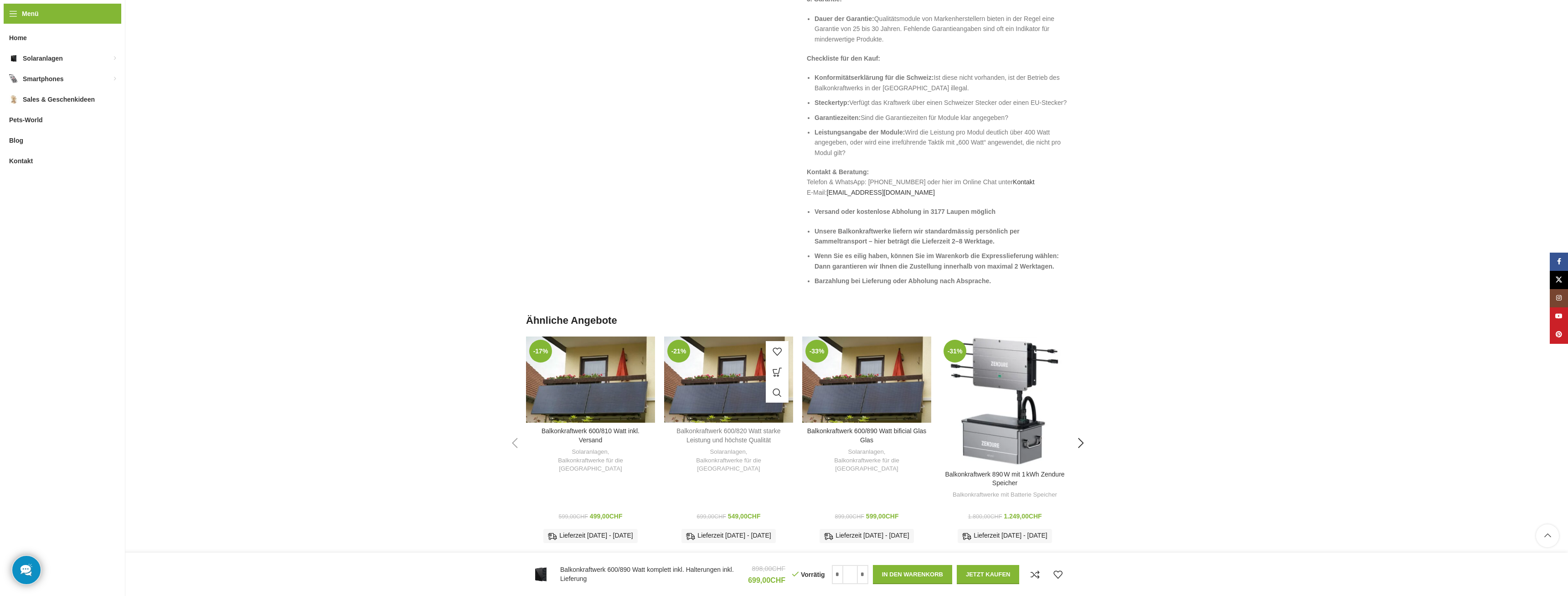
click at [711, 432] on link "Balkonkraftwerk 600/820 Watt starke Leistung und höchste Qualität" at bounding box center [728, 435] width 104 height 16
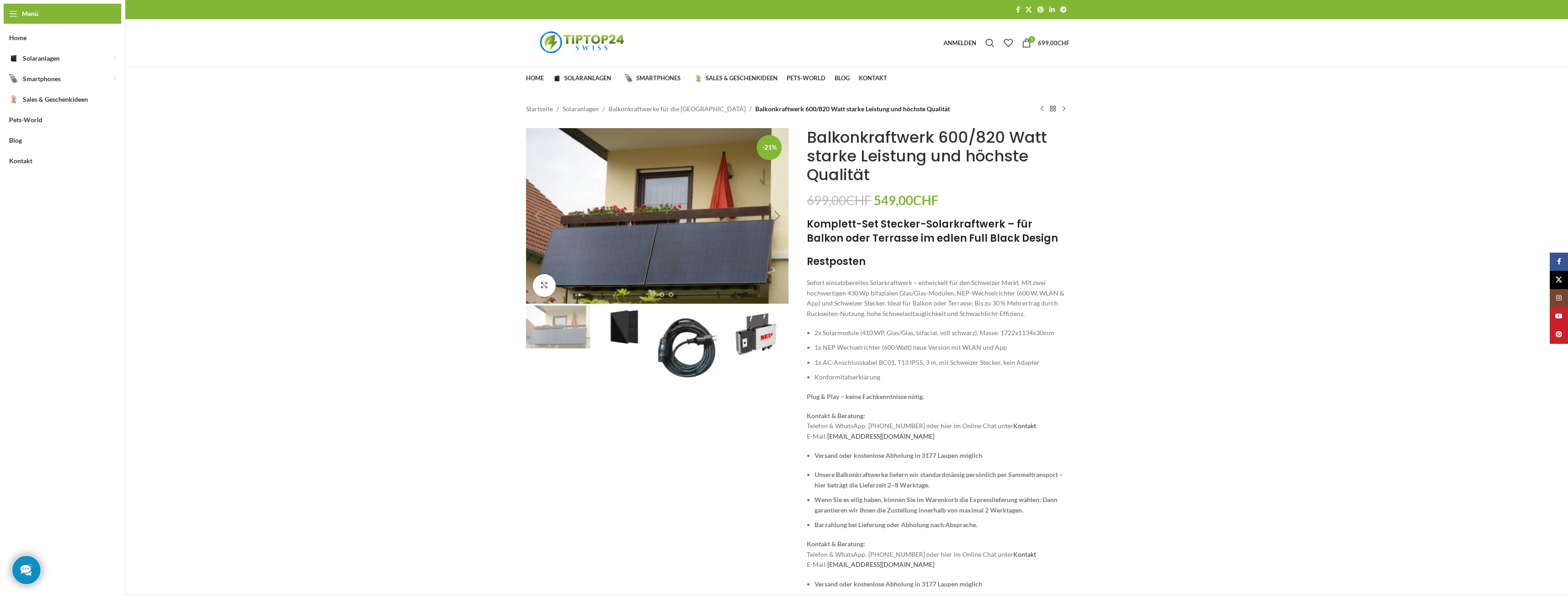
click at [774, 211] on div "Next slide" at bounding box center [777, 216] width 23 height 23
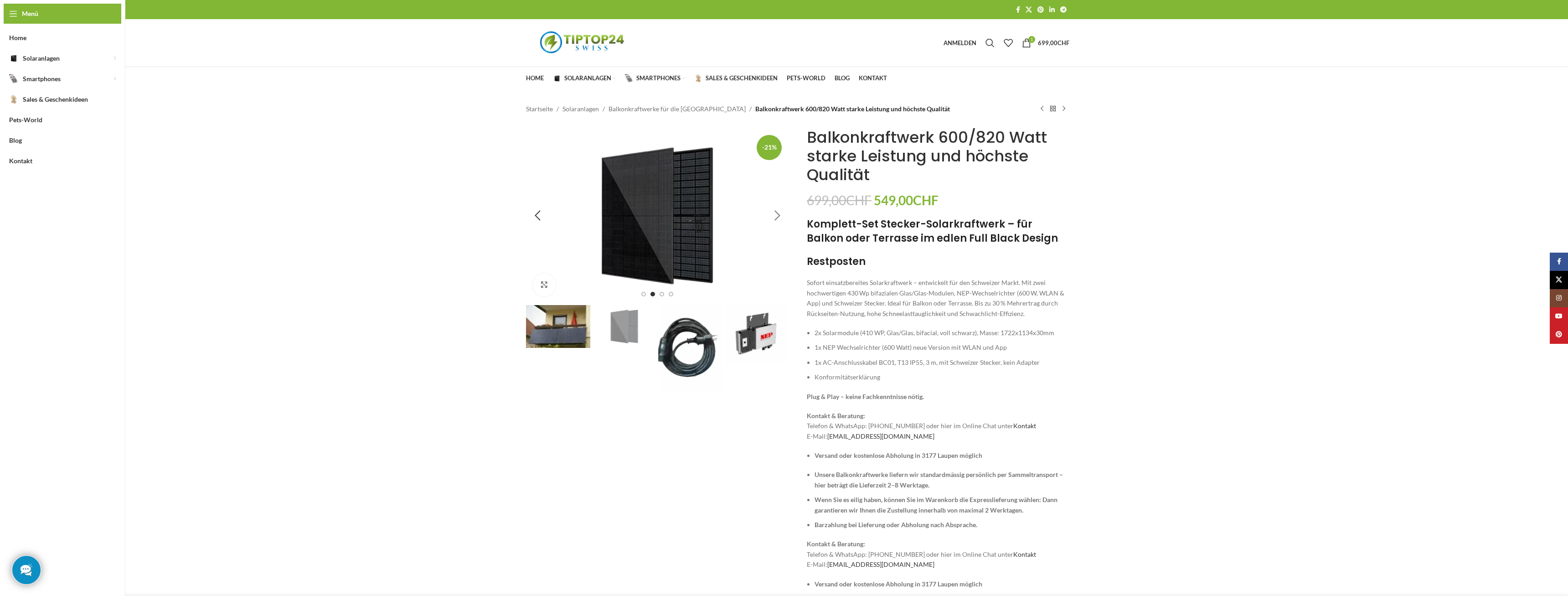
click at [778, 216] on div "Next slide" at bounding box center [777, 215] width 23 height 23
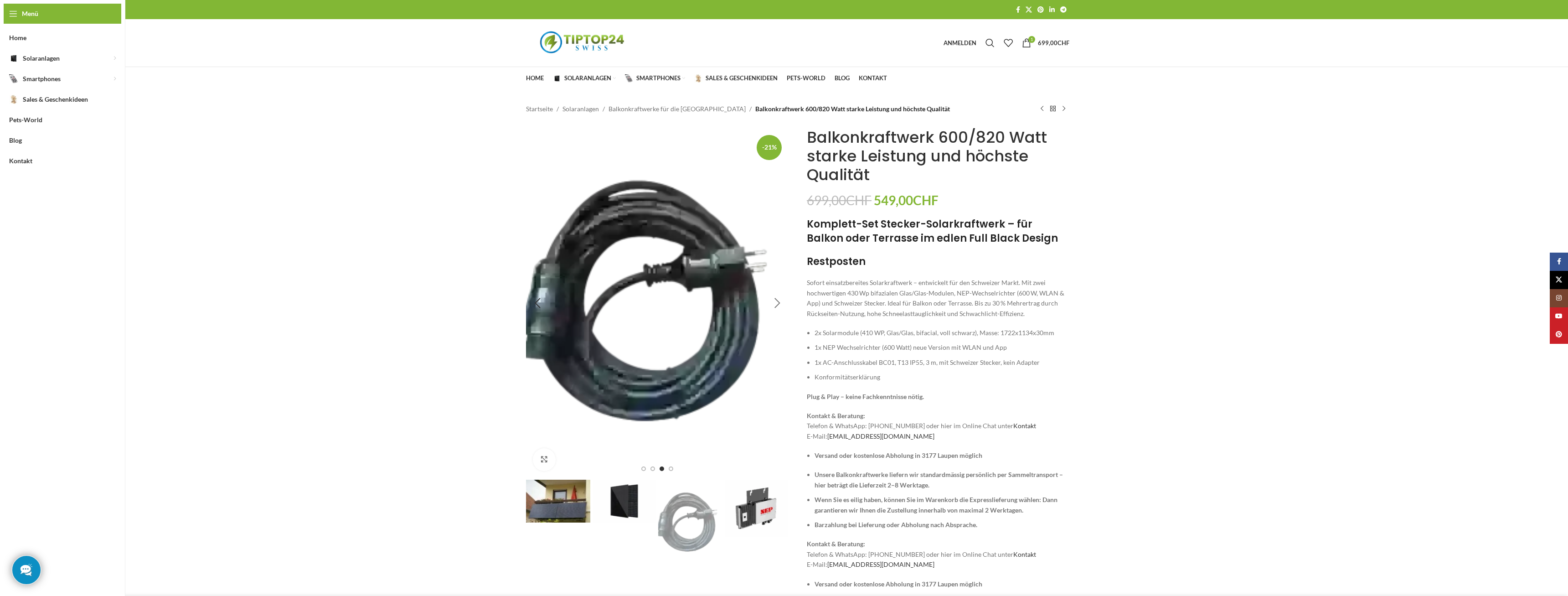
click at [773, 304] on div "Next slide" at bounding box center [777, 303] width 23 height 23
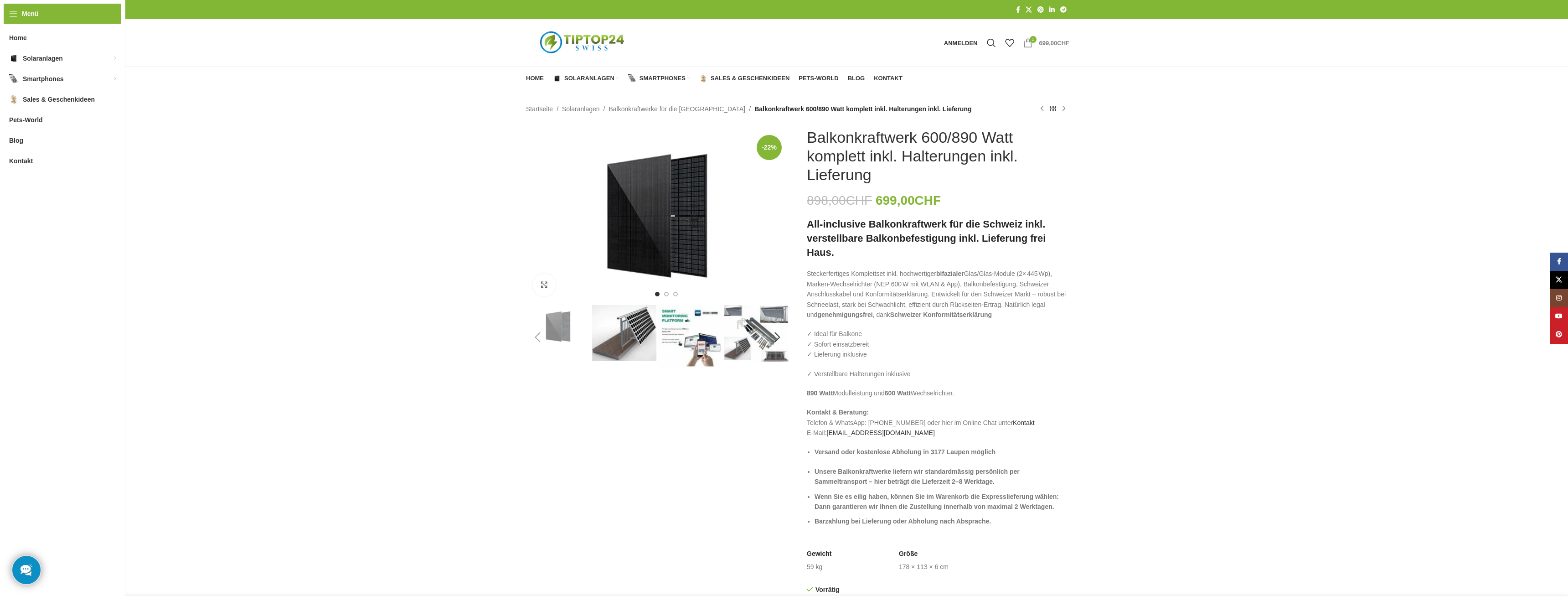
click at [1039, 41] on bdi "699,00 CHF" at bounding box center [1054, 43] width 30 height 7
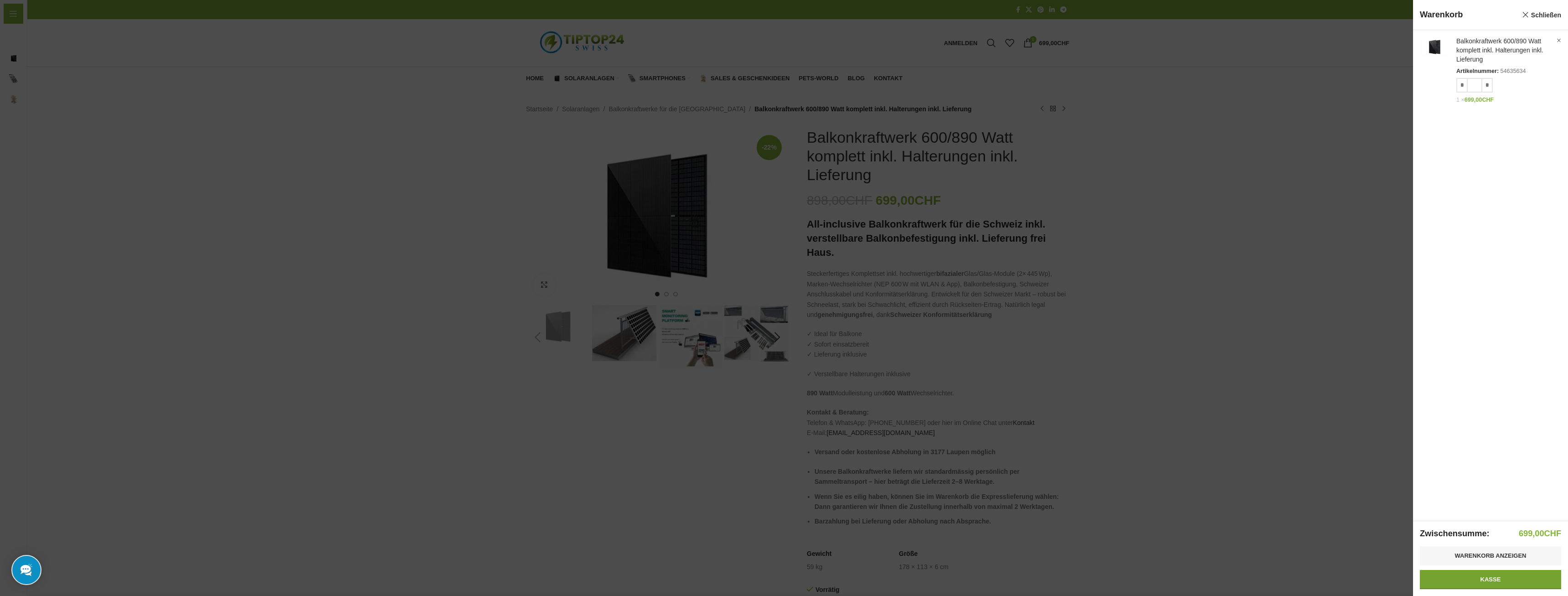
click at [1464, 580] on link "Kasse" at bounding box center [1491, 579] width 141 height 19
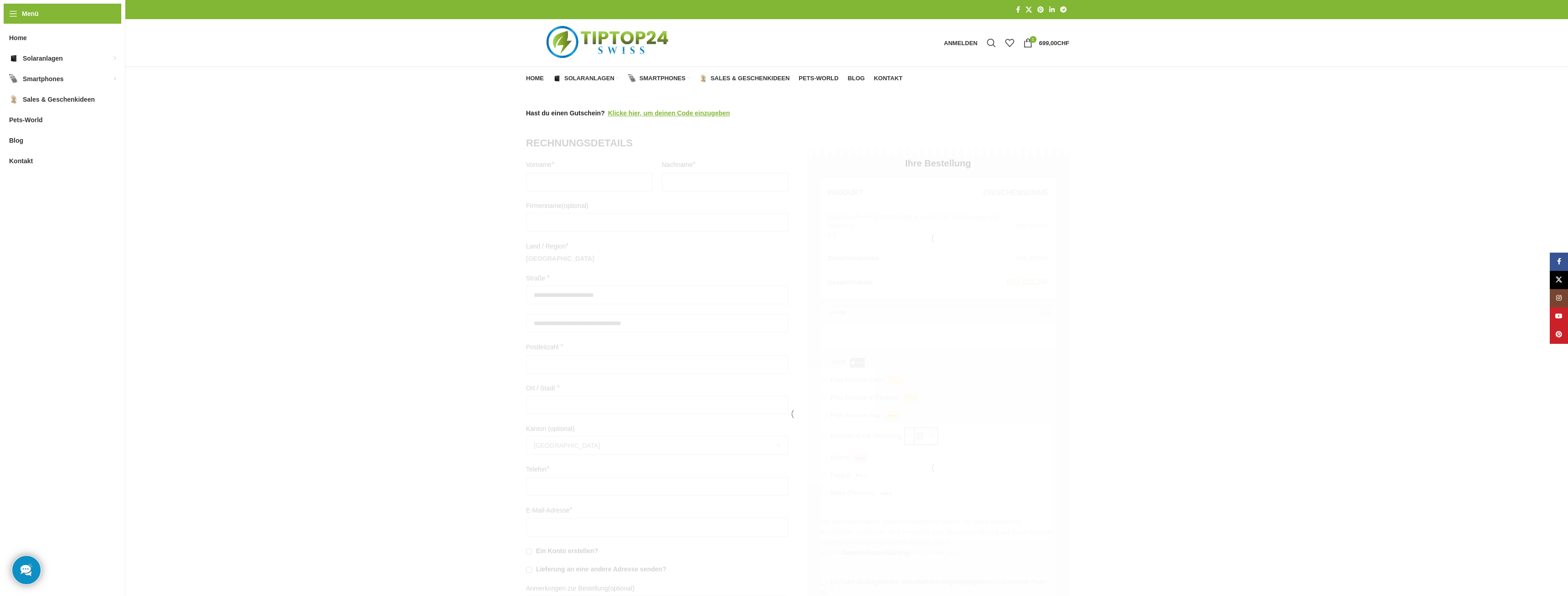
select select "**"
